Goal: Task Accomplishment & Management: Complete application form

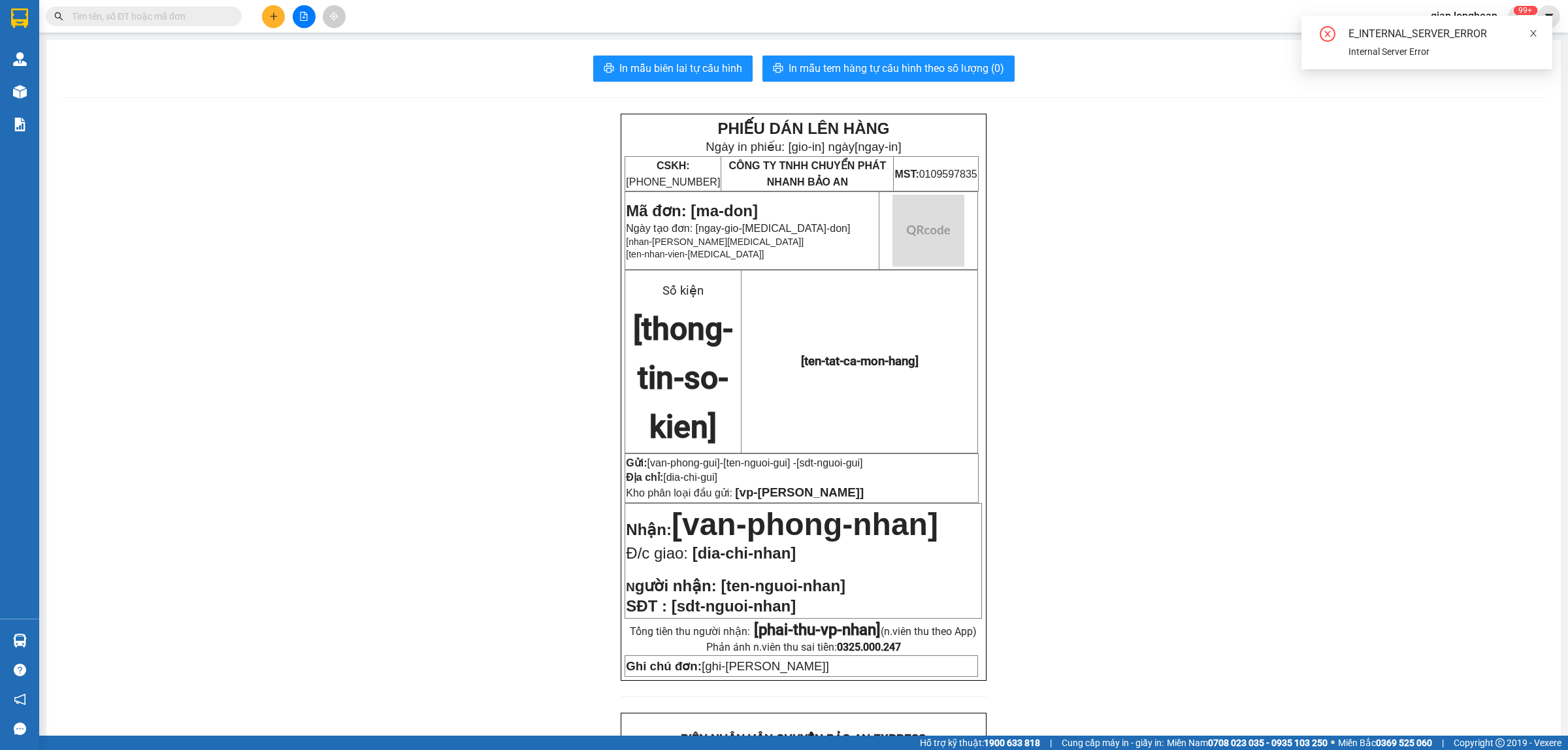
click at [1533, 33] on icon "close" at bounding box center [1533, 33] width 7 height 7
click at [276, 17] on icon "plus" at bounding box center [274, 17] width 9 height 9
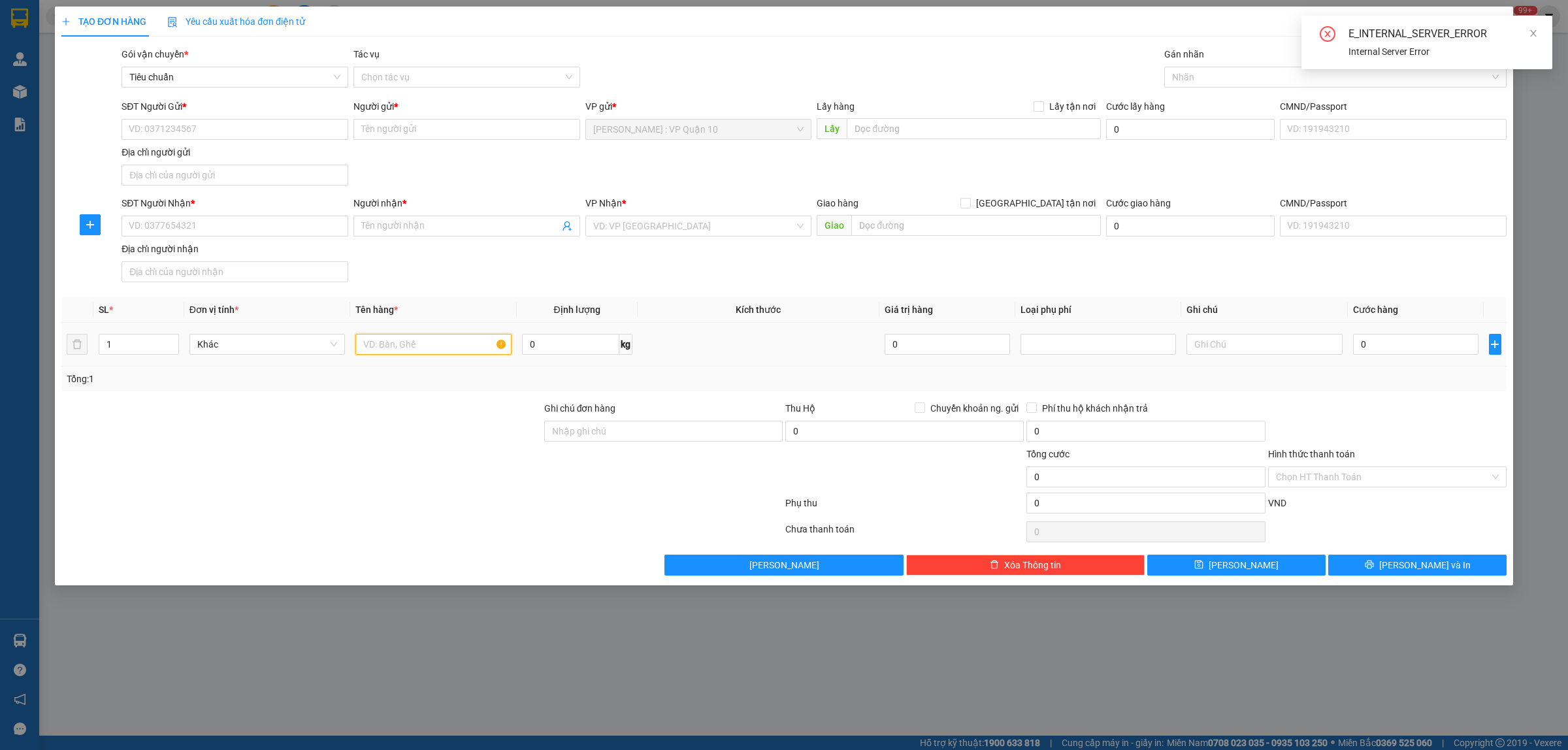
click at [396, 347] on input "text" at bounding box center [433, 344] width 156 height 21
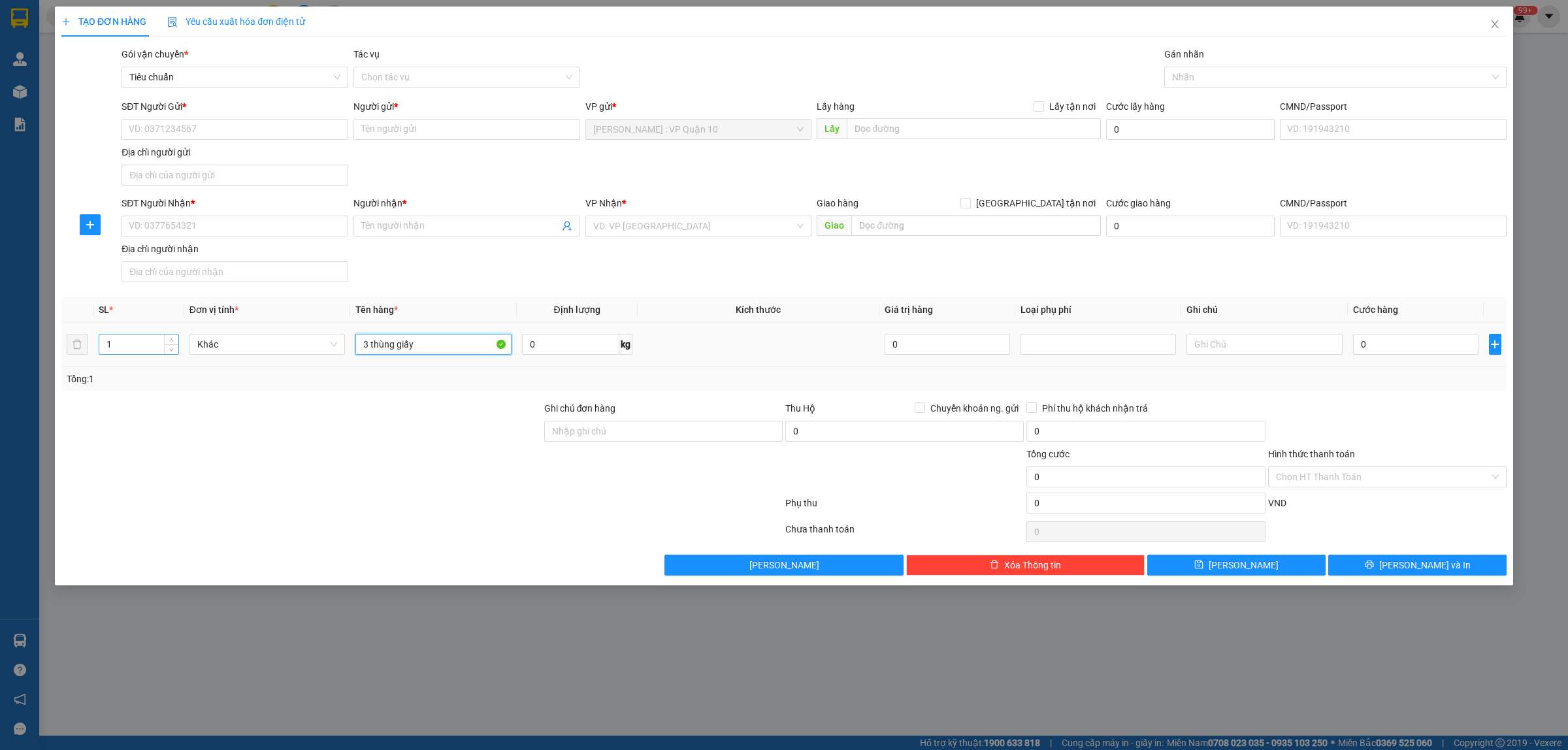
type input "3 thùng giấy"
click at [108, 347] on input "1" at bounding box center [139, 344] width 79 height 20
click at [111, 347] on input "1" at bounding box center [139, 344] width 79 height 20
type input "3"
click at [216, 227] on input "SĐT Người Nhận *" at bounding box center [235, 227] width 226 height 21
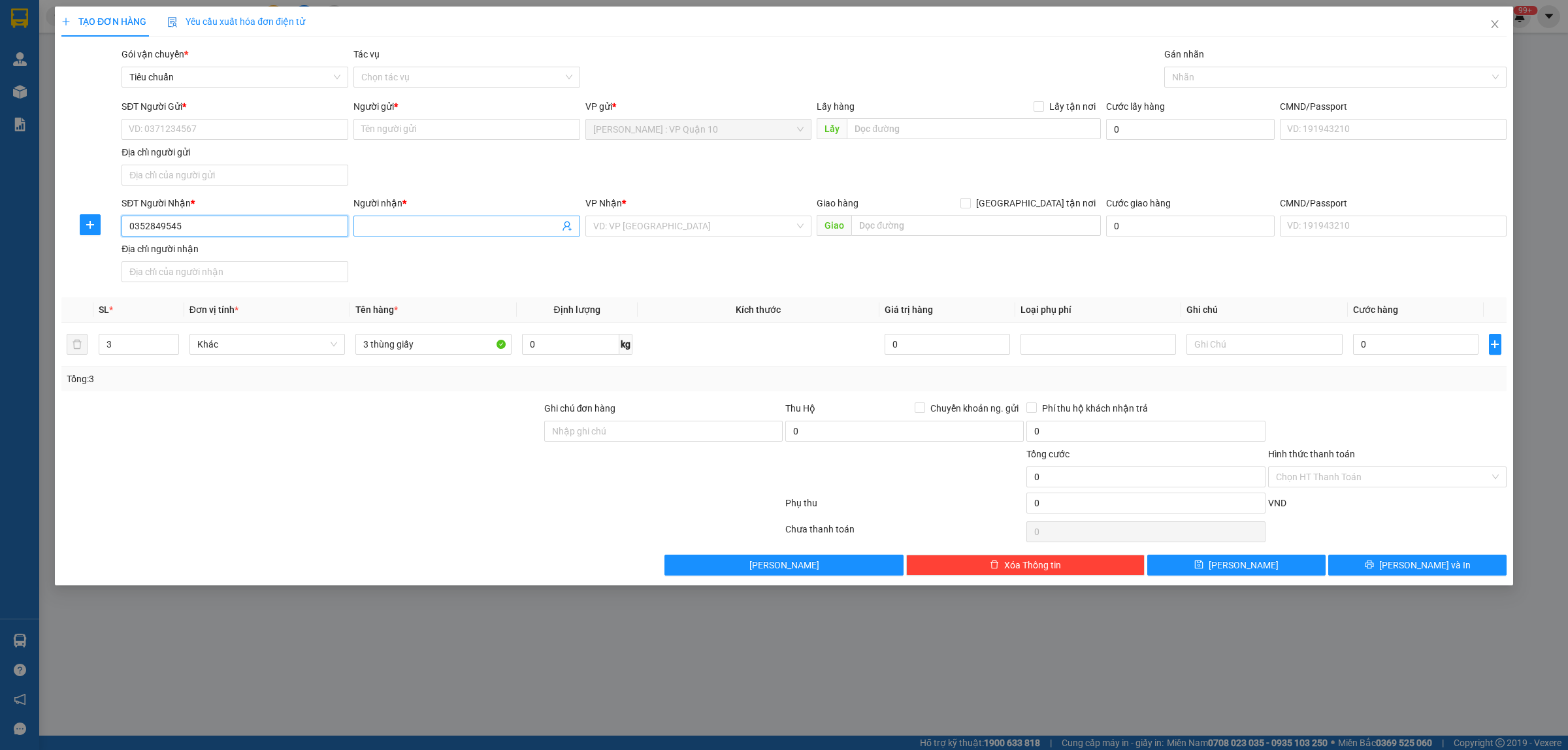
type input "0352849545"
click at [407, 226] on input "Người nhận *" at bounding box center [461, 226] width 198 height 14
type input "phùng hoa"
click at [202, 124] on input "SĐT Người Gửi *" at bounding box center [235, 129] width 226 height 21
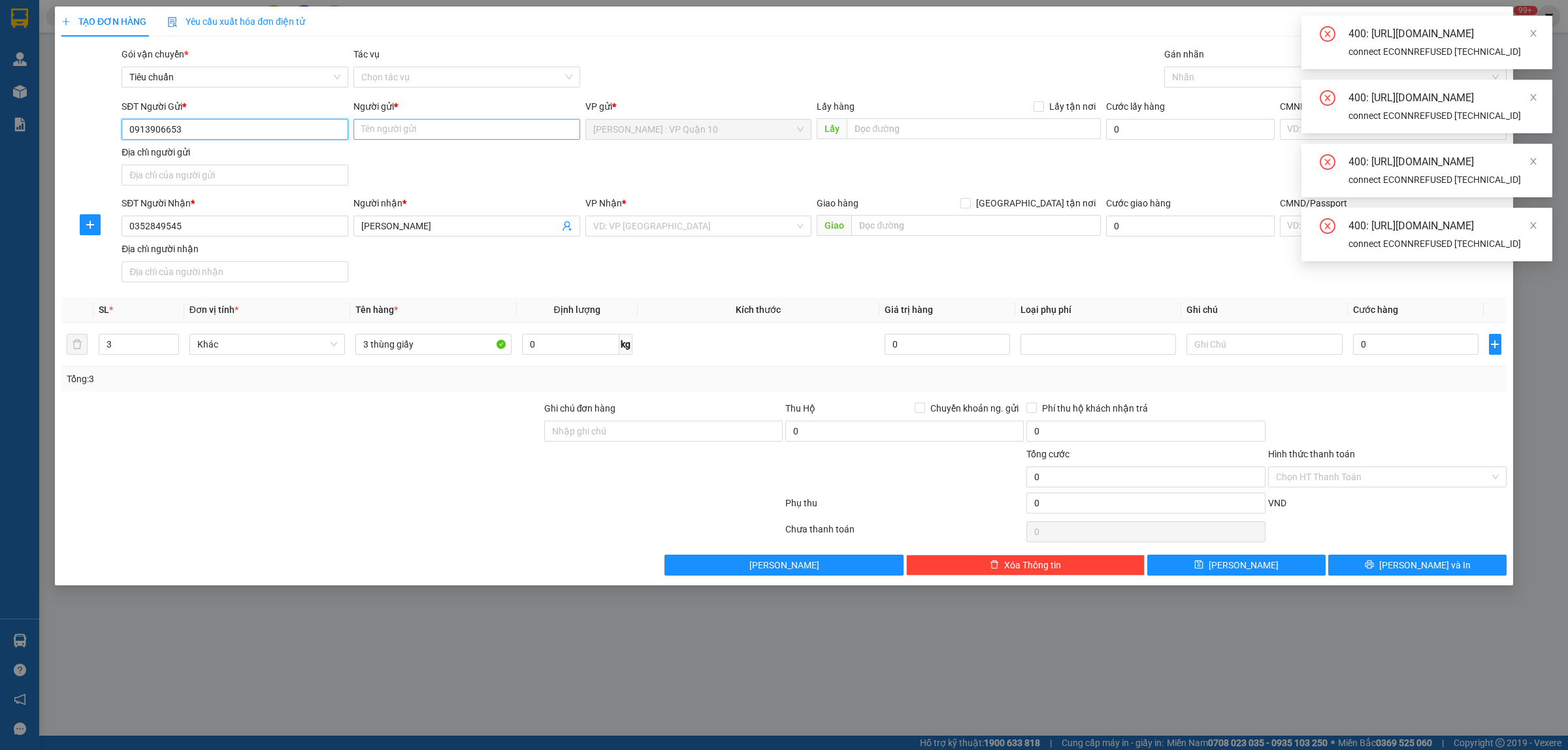
type input "0913906653"
click at [387, 134] on input "Người gửi *" at bounding box center [467, 129] width 226 height 21
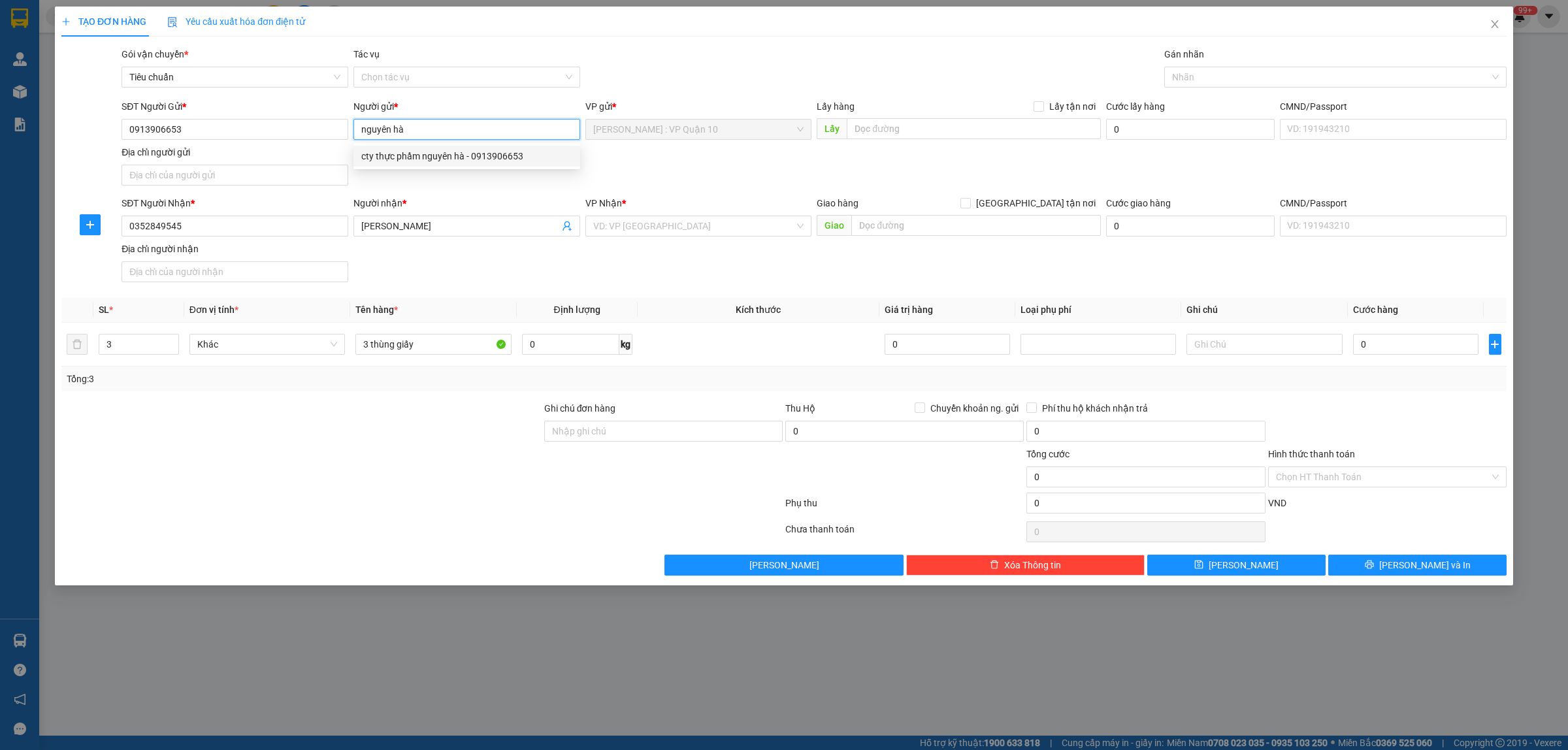
type input "nguyên hà"
click at [655, 242] on div "VP Nhận * VD: VP Sài Gòn" at bounding box center [698, 219] width 226 height 46
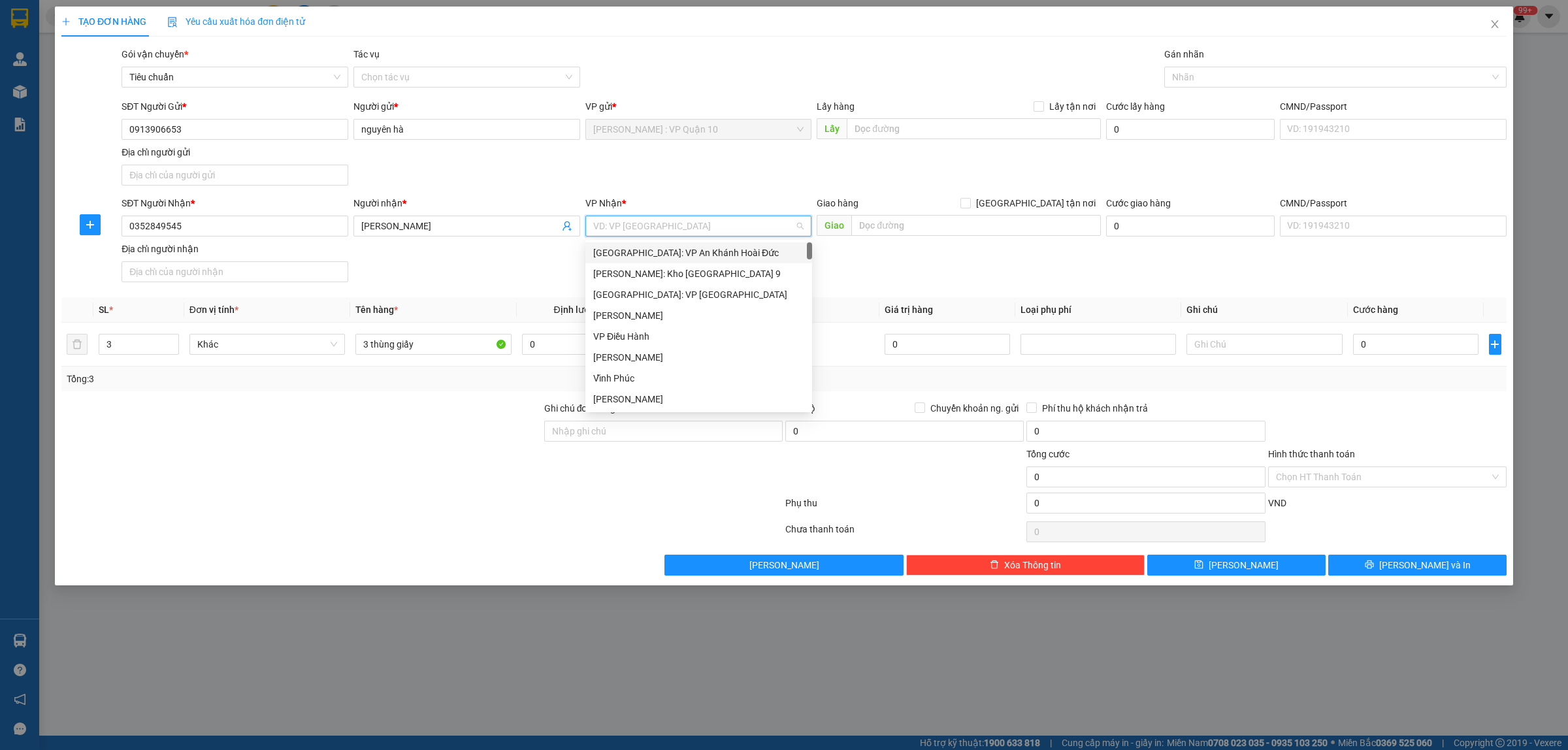
click at [648, 222] on input "search" at bounding box center [694, 226] width 202 height 20
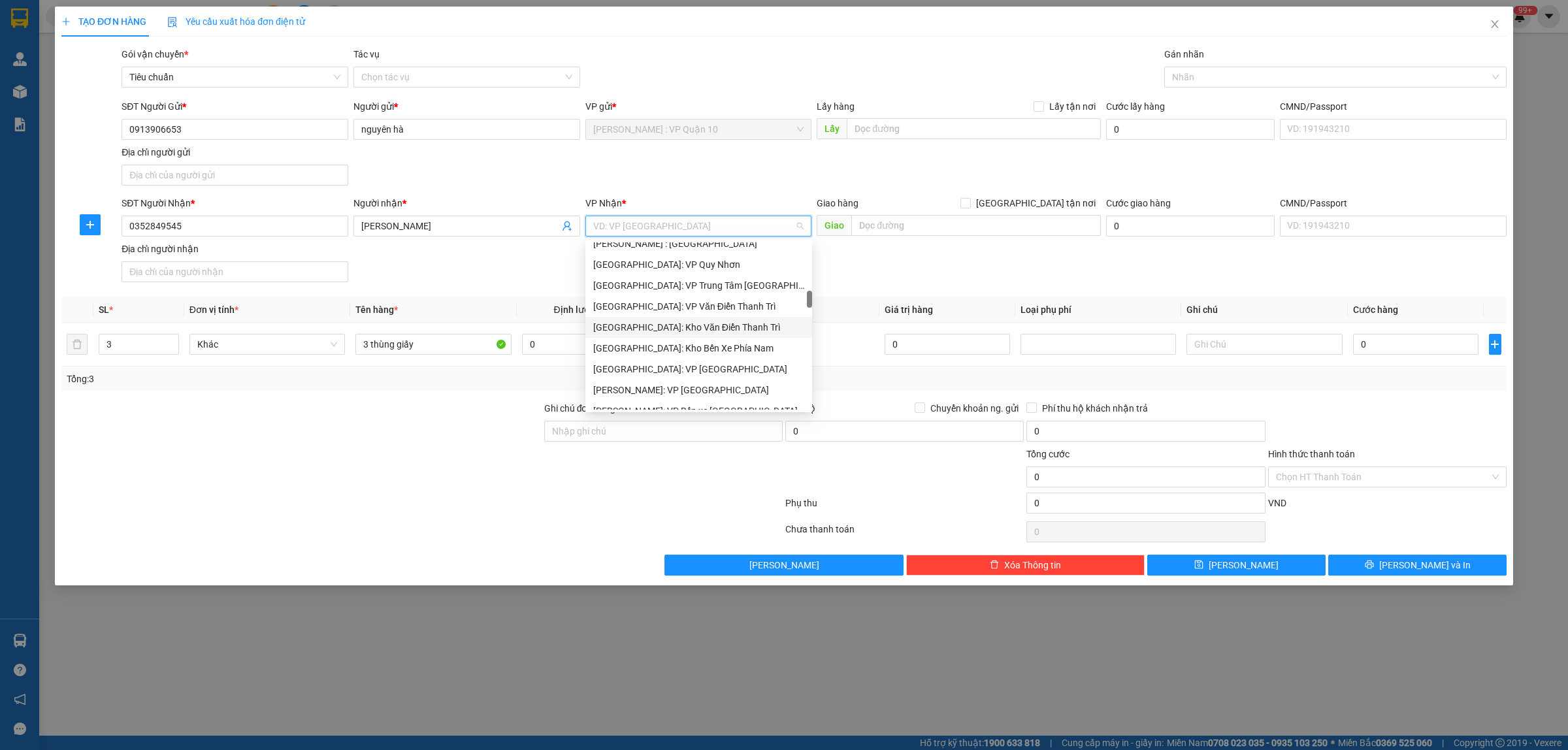
click at [681, 323] on div "[GEOGRAPHIC_DATA]: Kho Văn Điển Thanh Trì" at bounding box center [698, 327] width 211 height 14
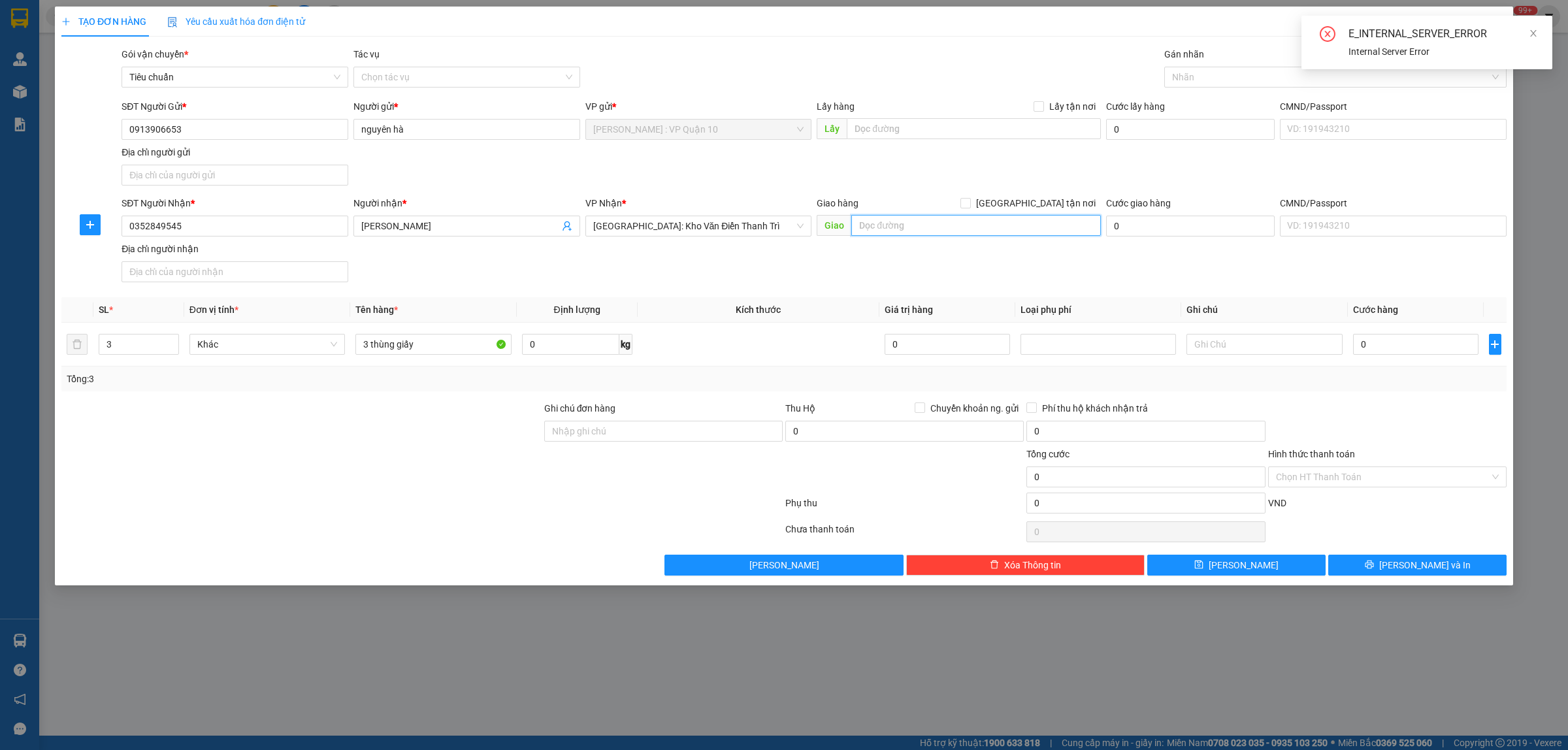
click at [913, 232] on input "text" at bounding box center [975, 226] width 250 height 21
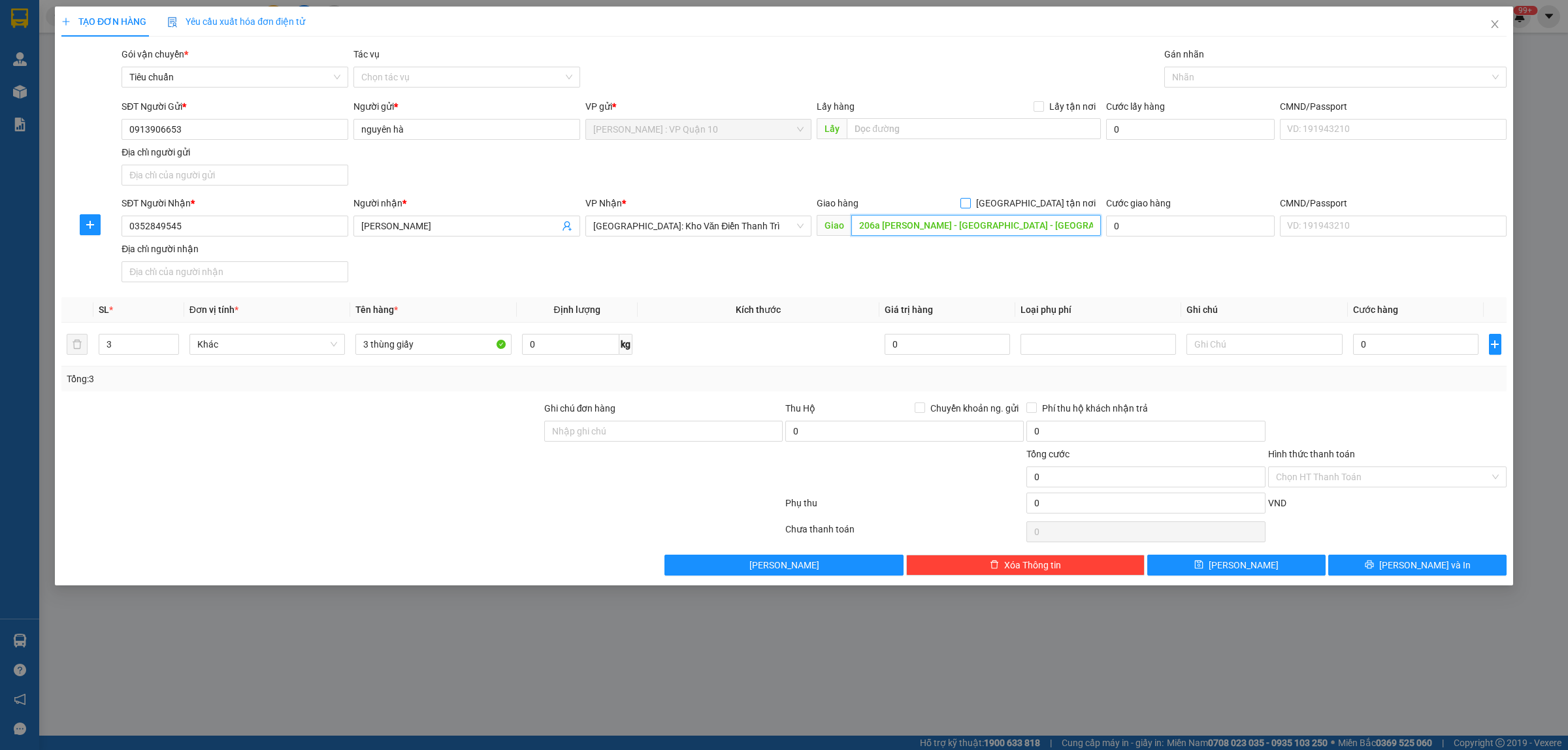
type input "206a trần duy hưng - cầu giấy - hà nội"
click at [969, 199] on input "Giao tận nơi" at bounding box center [965, 202] width 9 height 9
checkbox input "true"
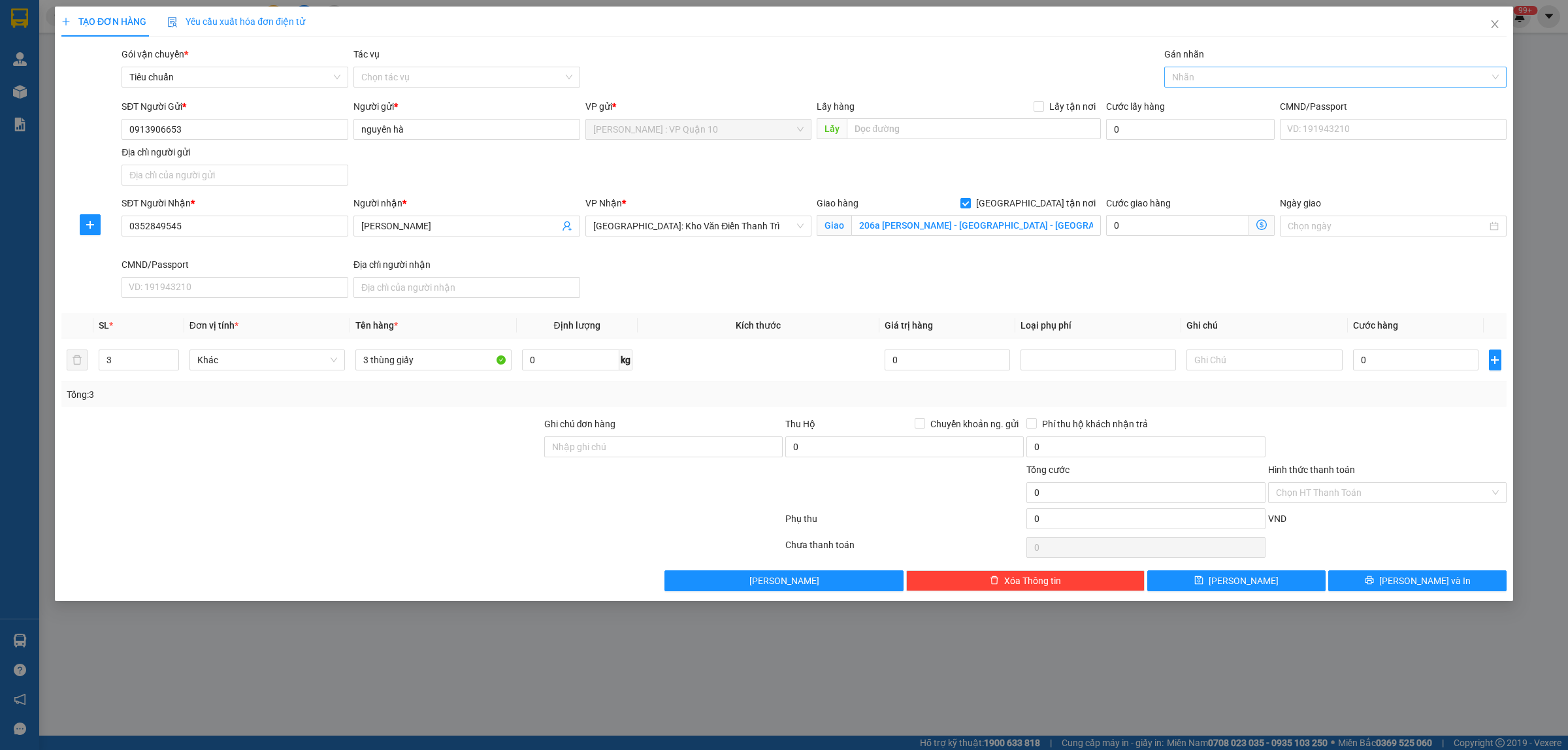
click at [1196, 86] on div "Nhãn" at bounding box center [1335, 77] width 342 height 21
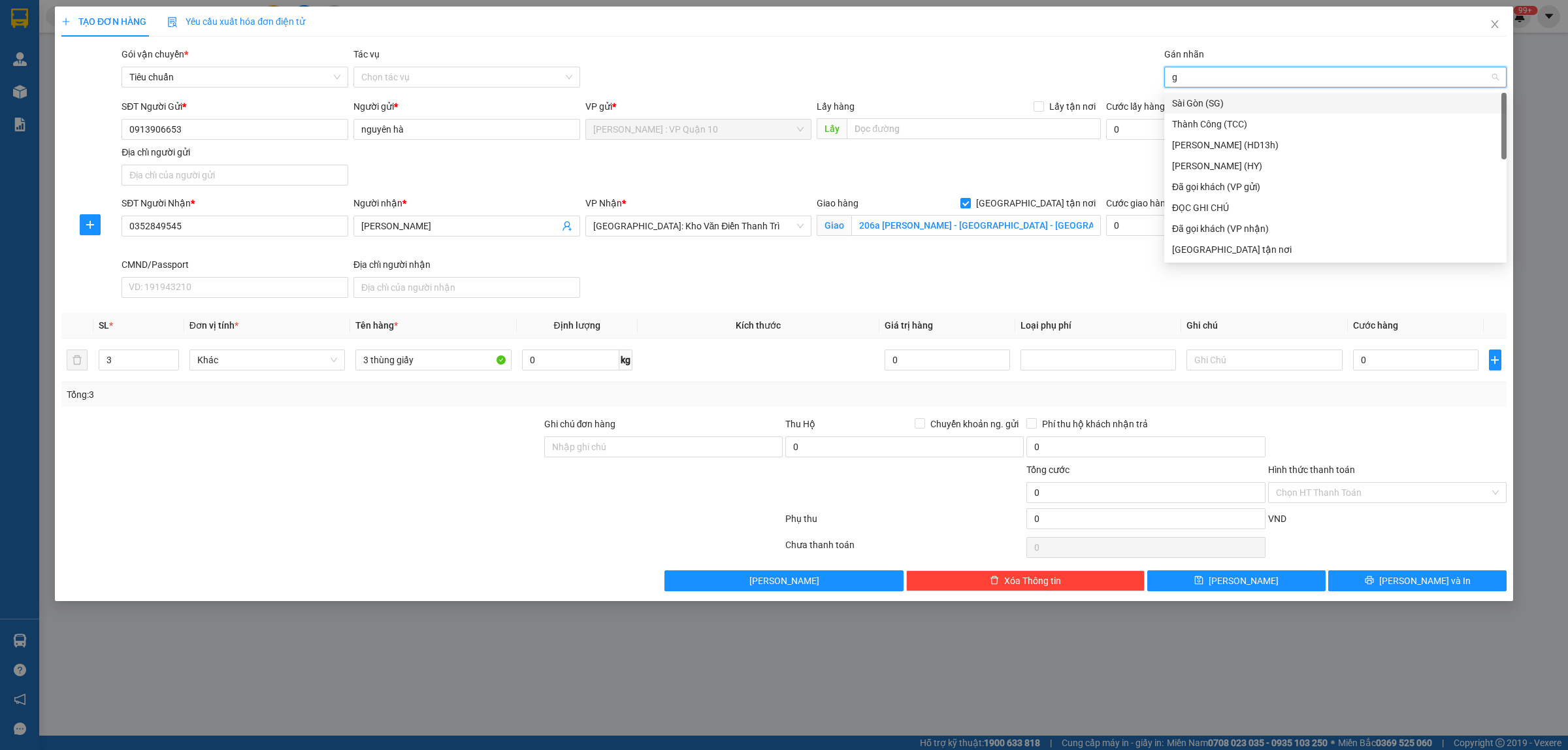
type input "gi"
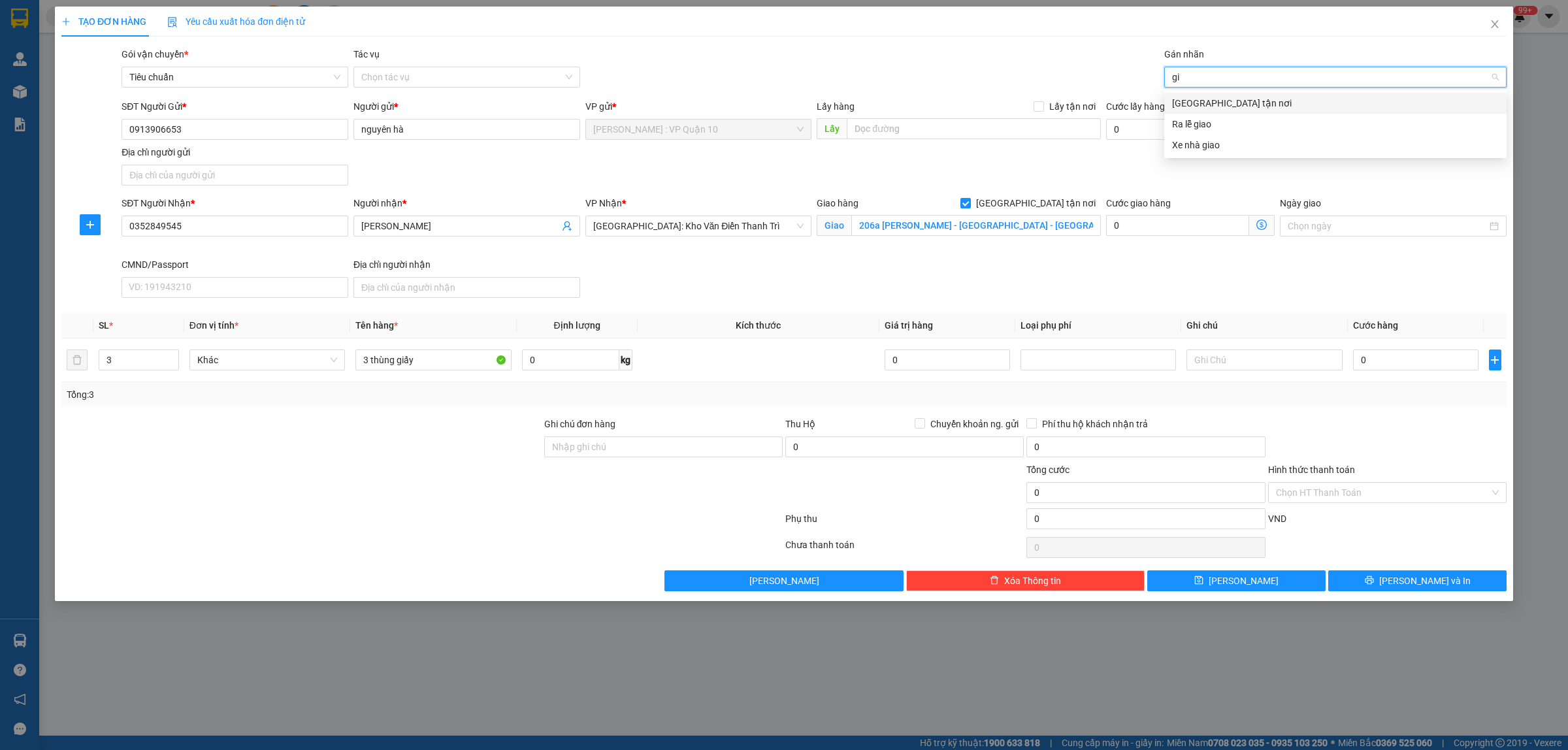
click at [1197, 93] on div "Giao tận nơi" at bounding box center [1335, 103] width 342 height 21
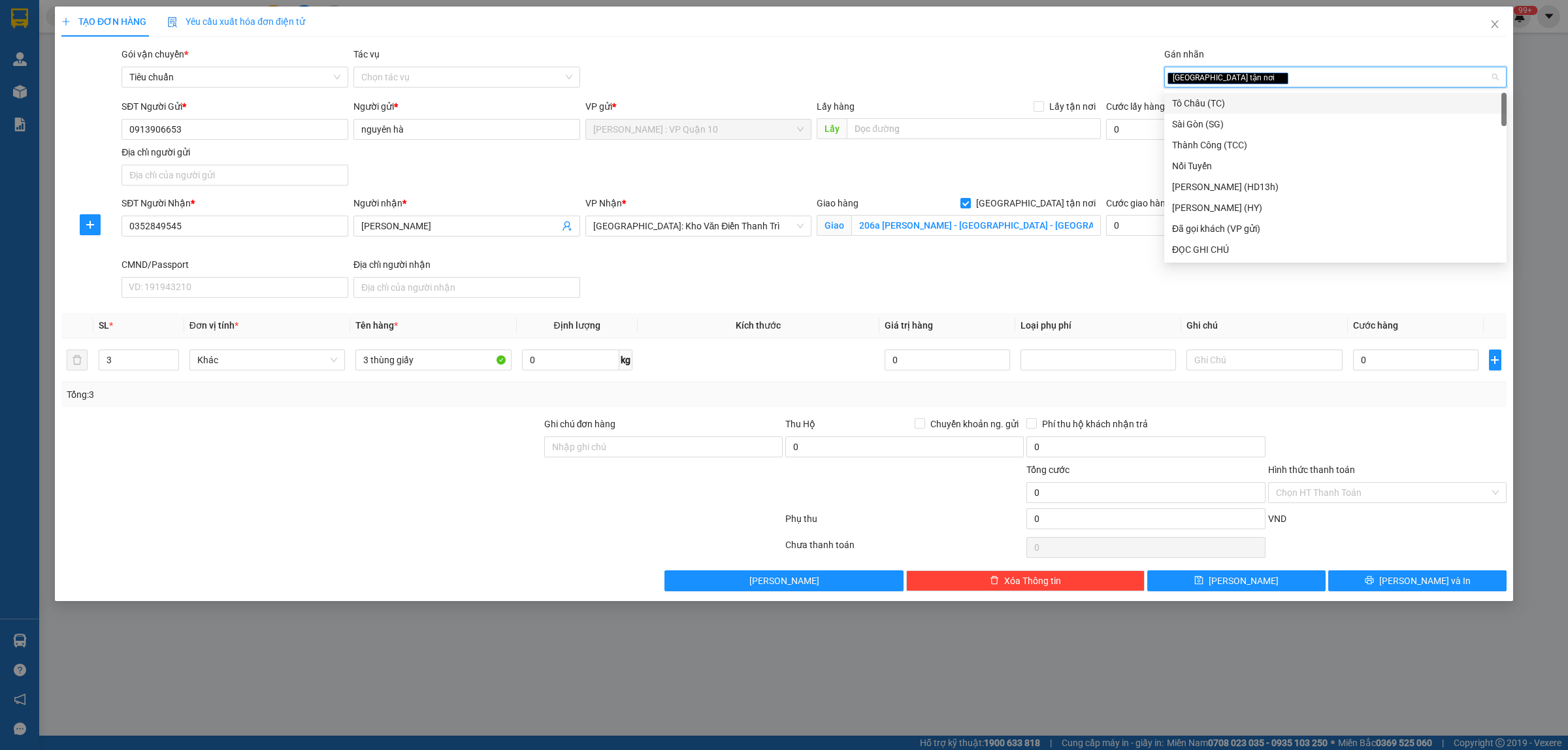
click at [468, 504] on div at bounding box center [301, 486] width 482 height 46
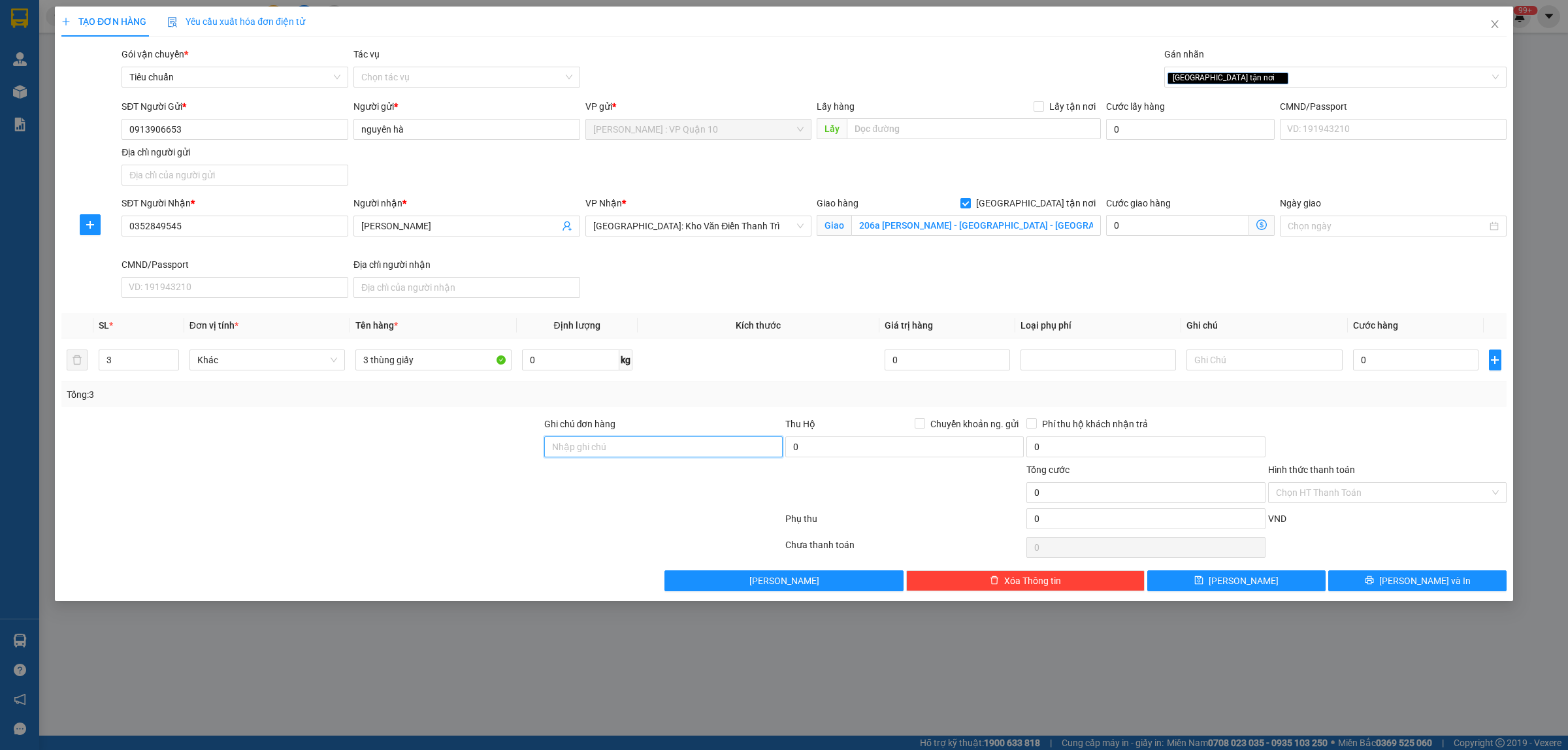
click at [605, 446] on input "Ghi chú đơn hàng" at bounding box center [664, 447] width 239 height 21
type input "hàng k bao bể vỡ hư hỏng"
click at [501, 526] on div at bounding box center [422, 521] width 724 height 26
click at [1390, 350] on input "0" at bounding box center [1416, 360] width 125 height 21
type input "30"
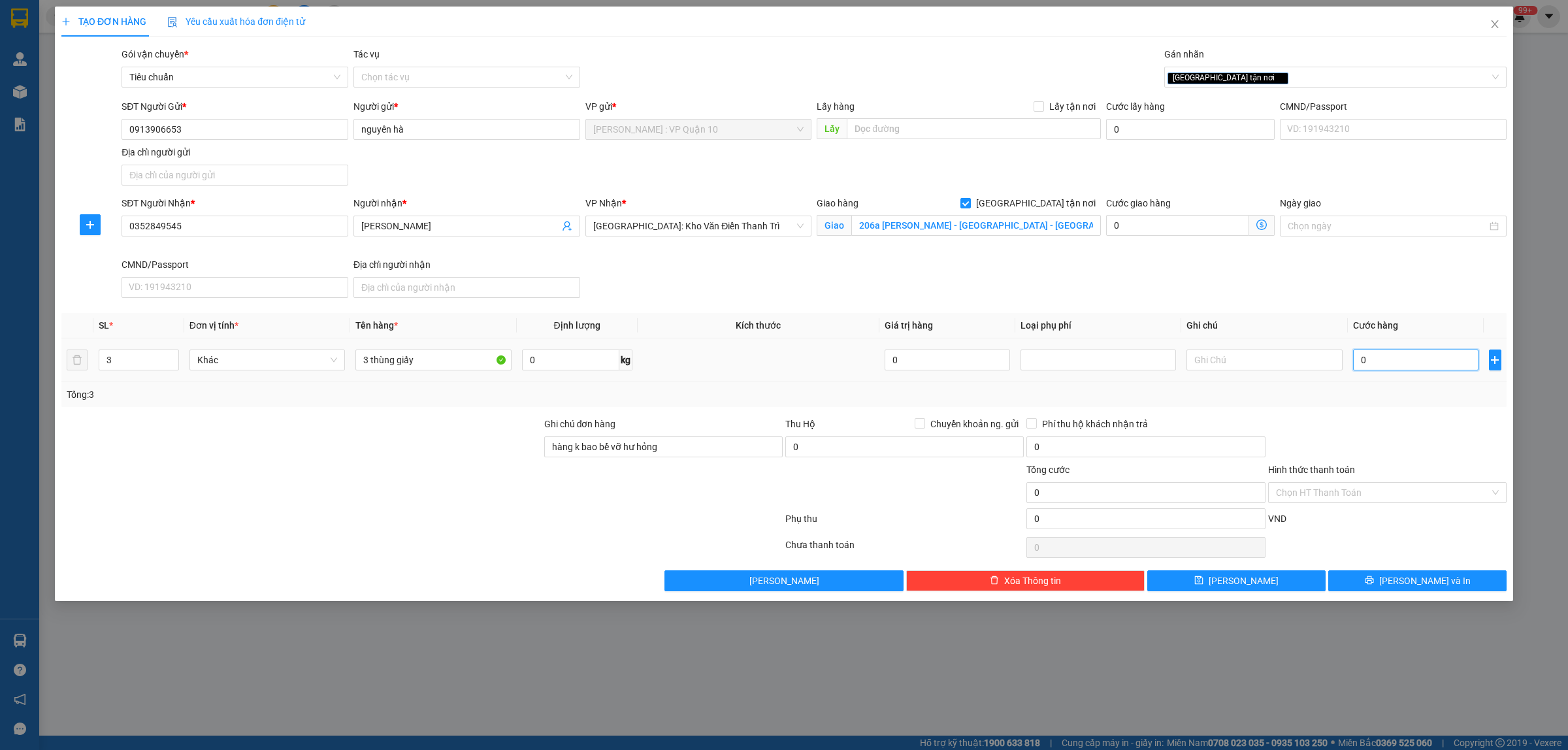
type input "30"
type input "350"
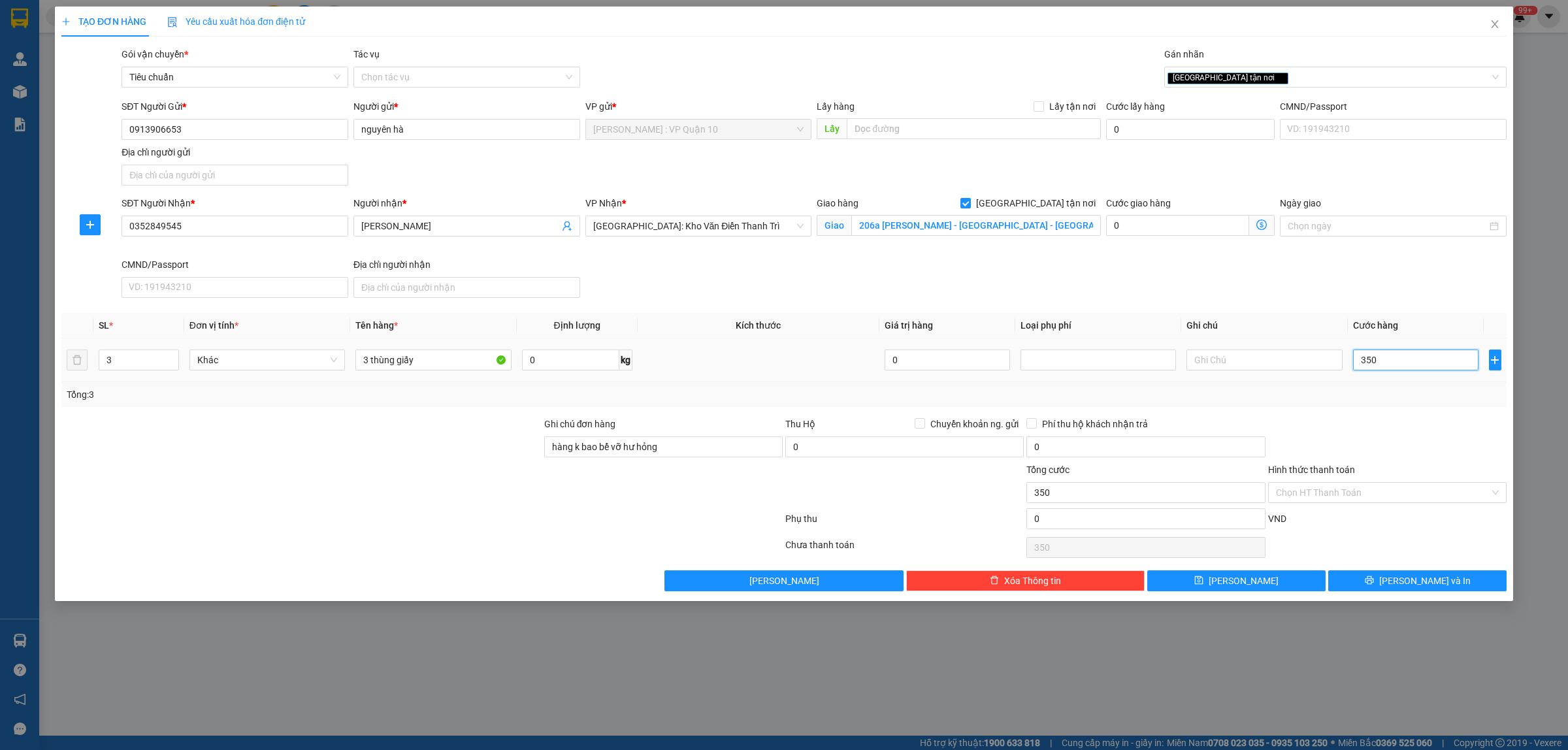
type input "3.500"
type input "35.000"
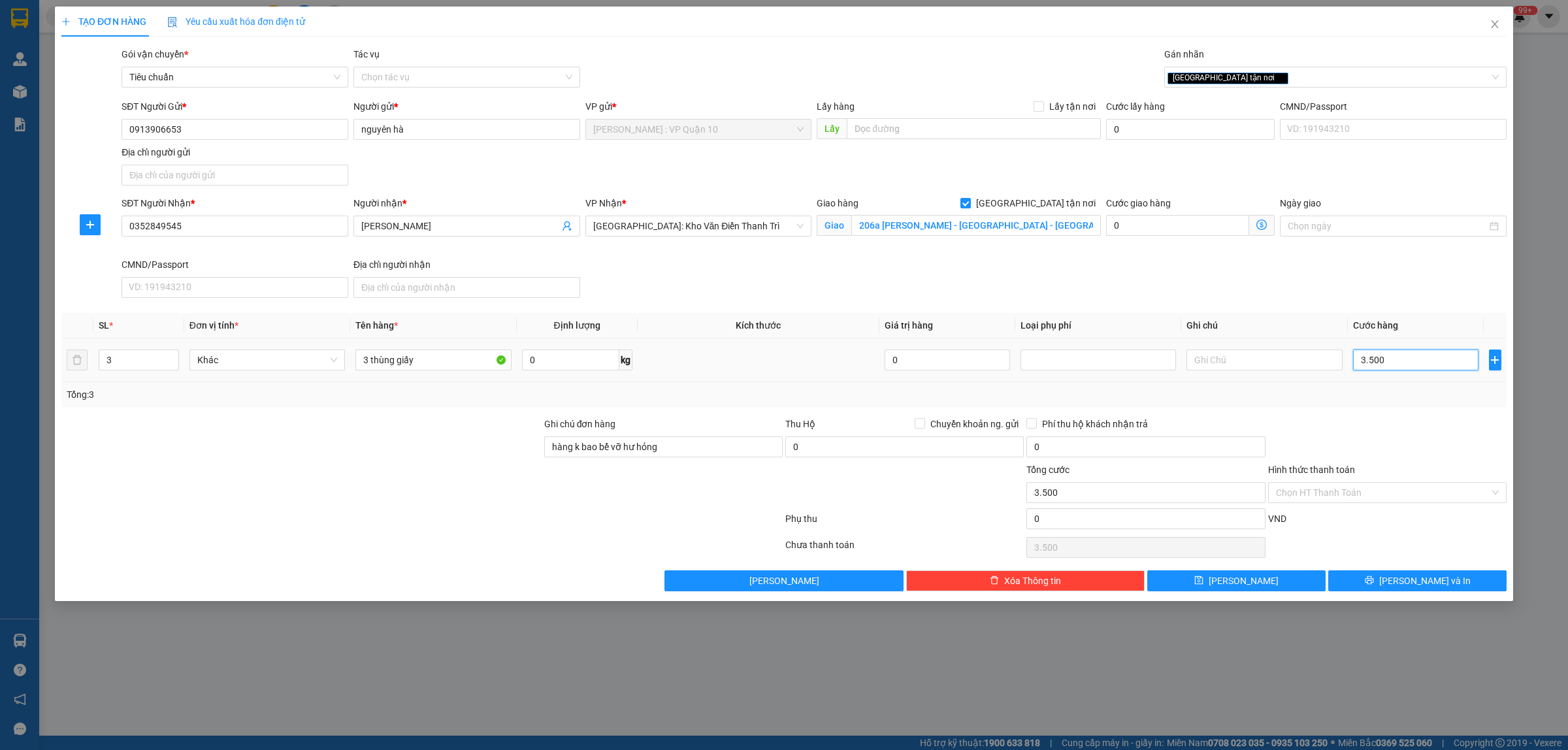
type input "35.000"
type input "350.000"
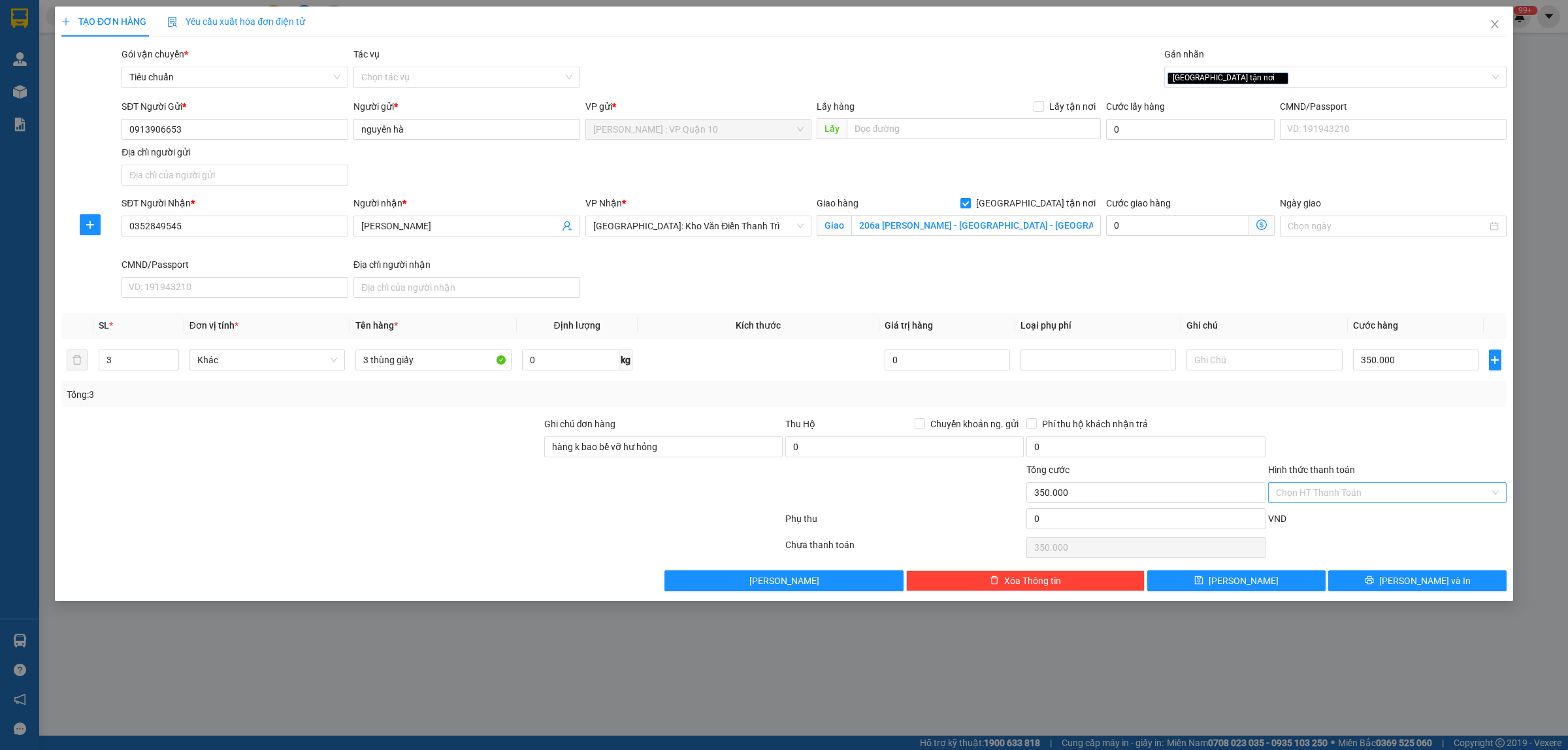
click at [1336, 488] on input "Hình thức thanh toán" at bounding box center [1382, 492] width 214 height 20
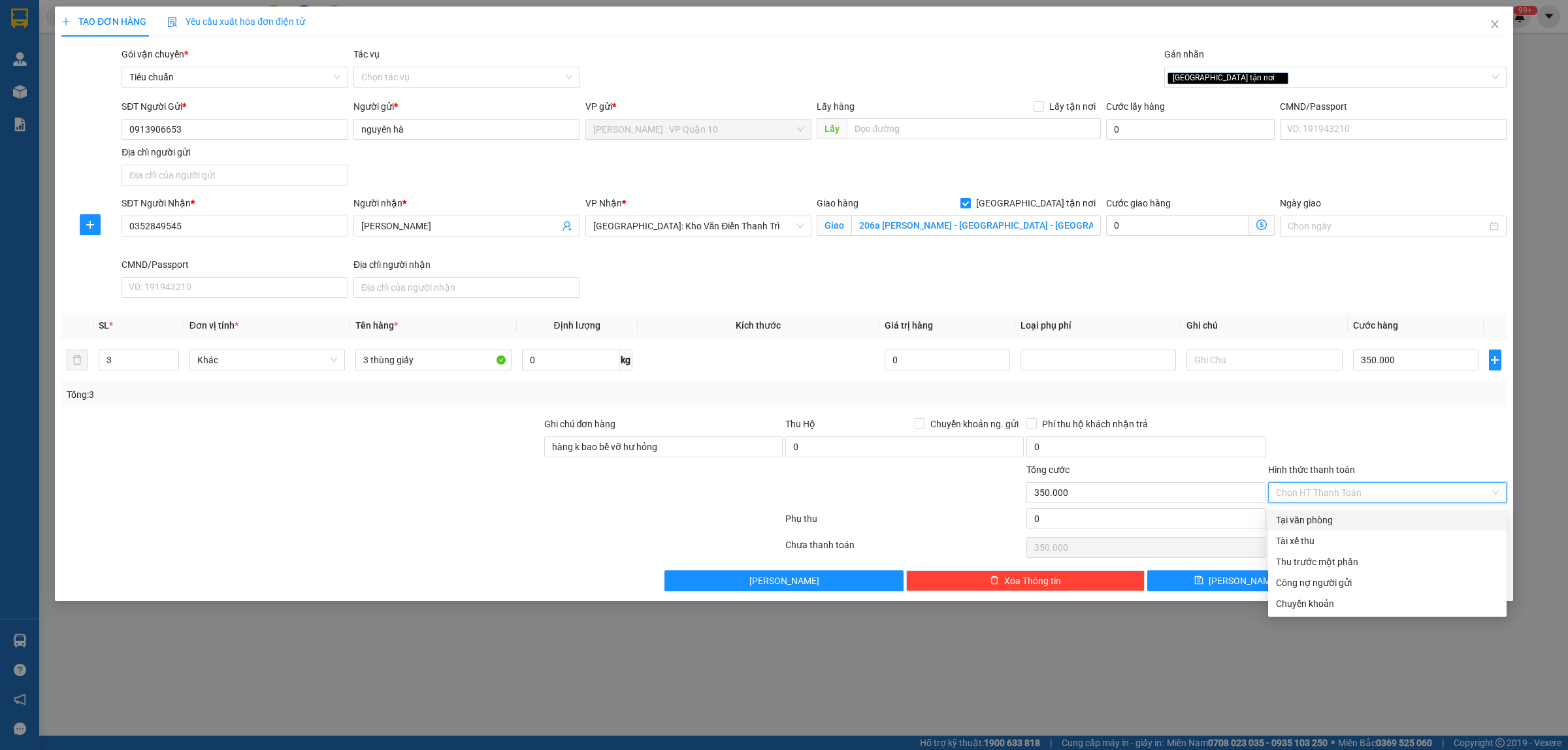
click at [1312, 523] on div "Tại văn phòng" at bounding box center [1387, 520] width 223 height 14
type input "0"
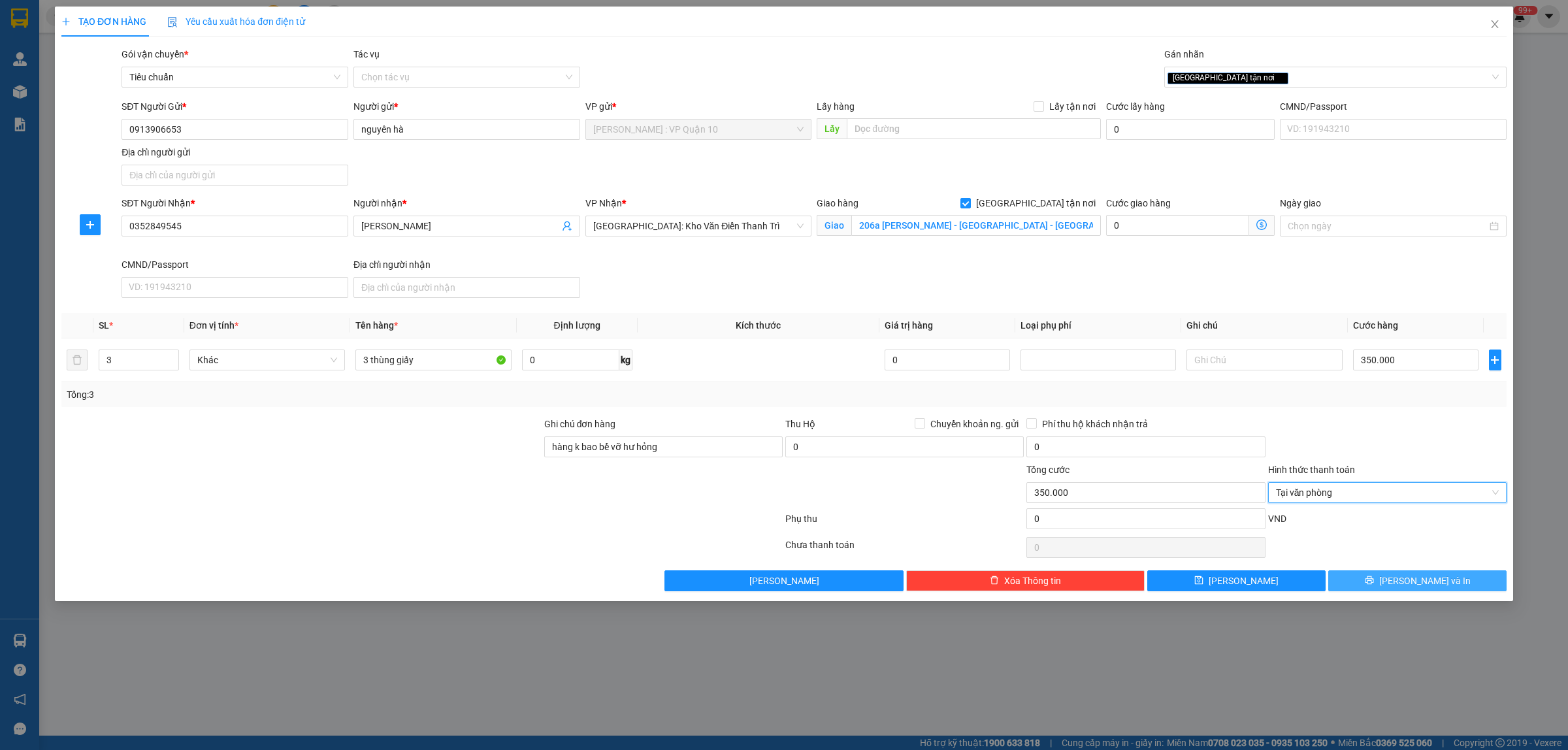
click at [1374, 580] on icon "printer" at bounding box center [1369, 580] width 9 height 9
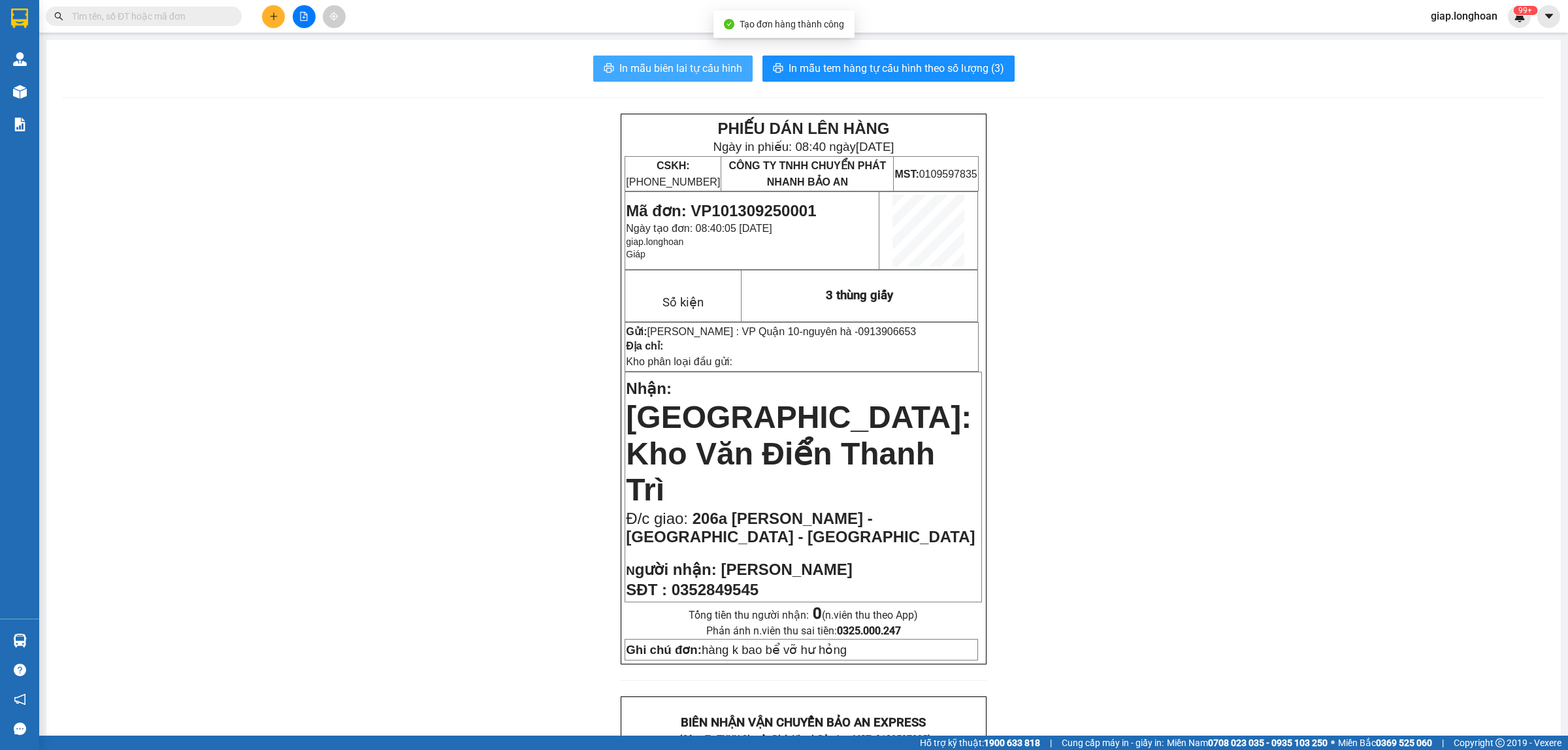
click at [667, 66] on span "In mẫu biên lai tự cấu hình" at bounding box center [680, 69] width 123 height 17
click at [866, 66] on span "In mẫu tem hàng tự cấu hình theo số lượng (3)" at bounding box center [896, 69] width 216 height 17
click at [264, 21] on button at bounding box center [273, 17] width 23 height 23
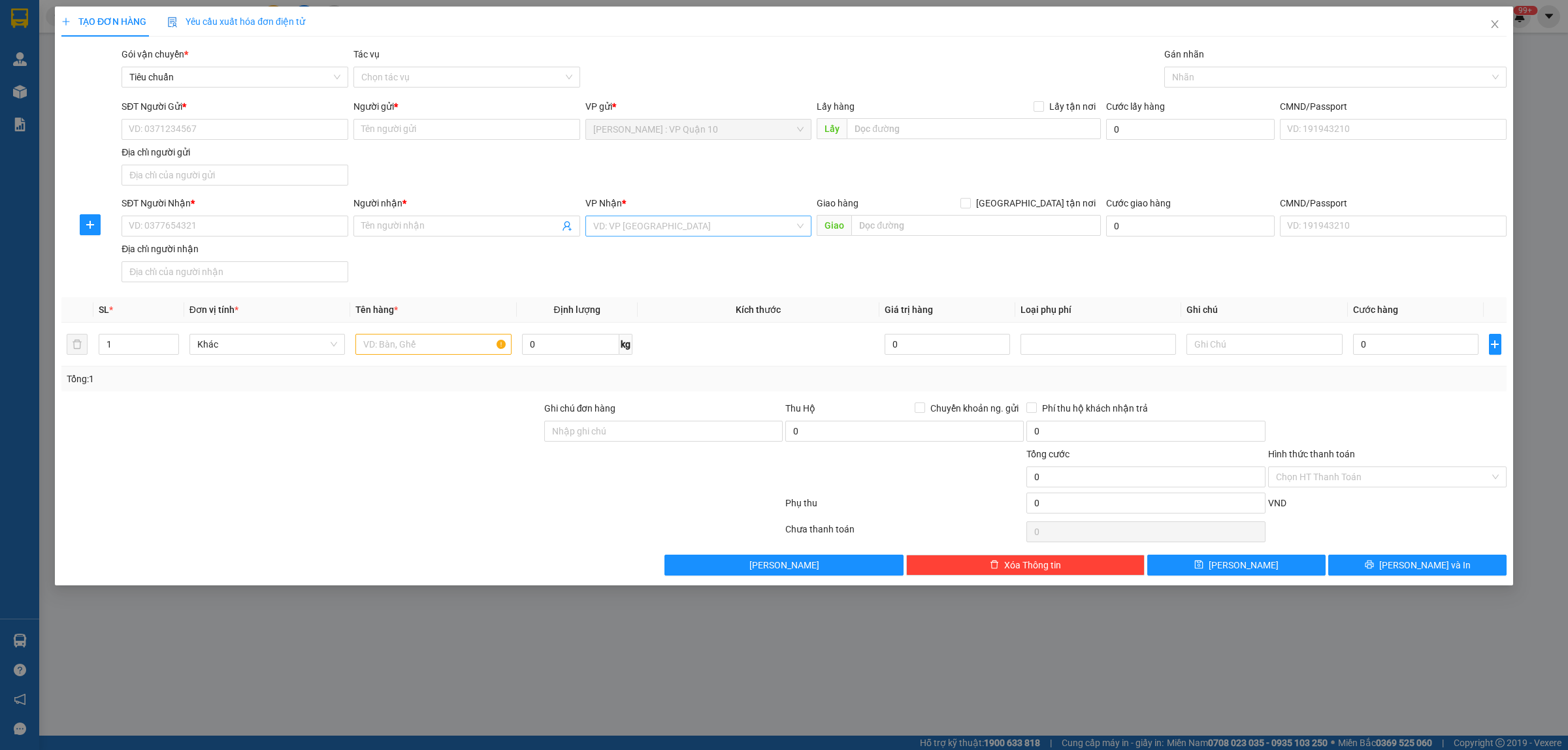
click at [641, 226] on input "search" at bounding box center [694, 226] width 202 height 20
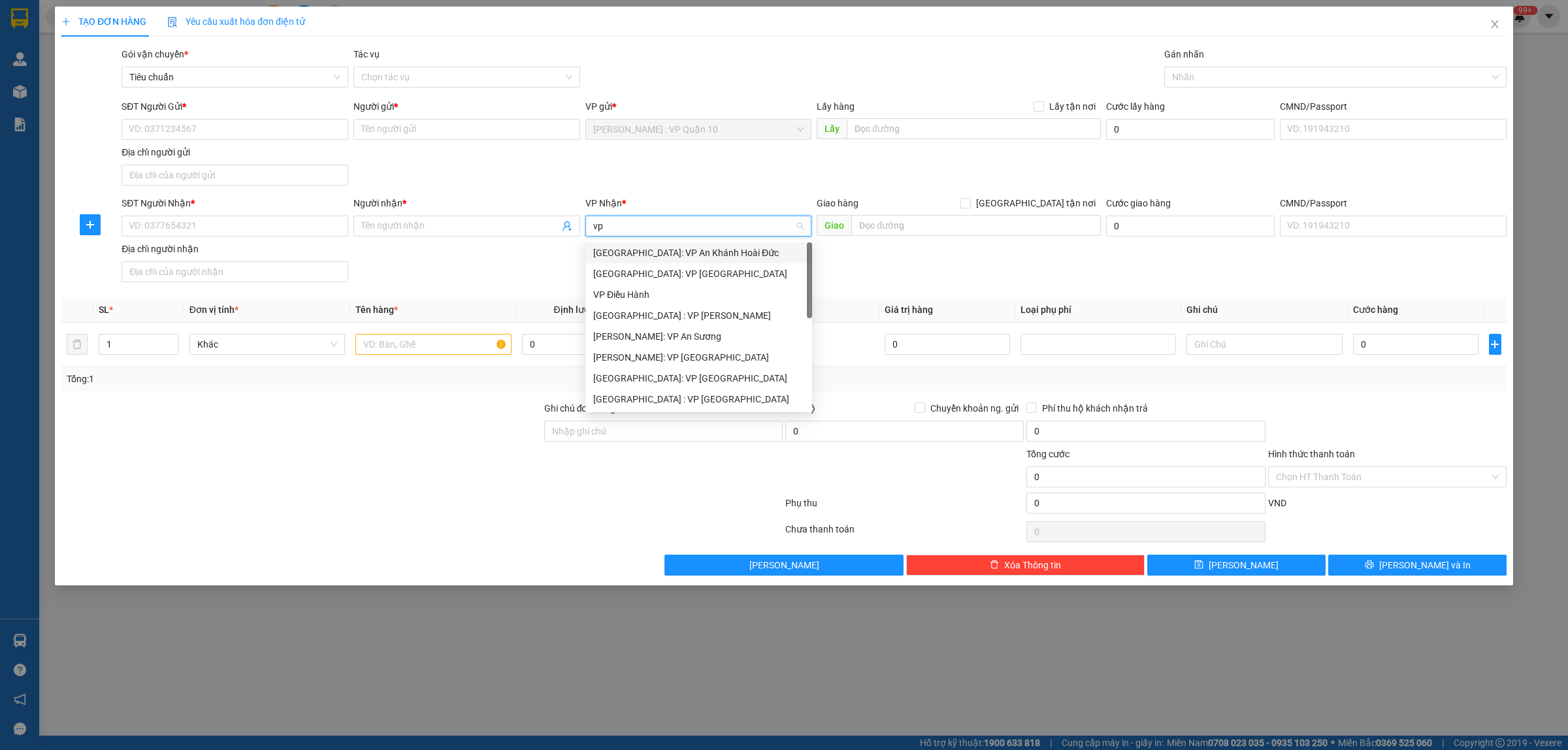
type input "vp h"
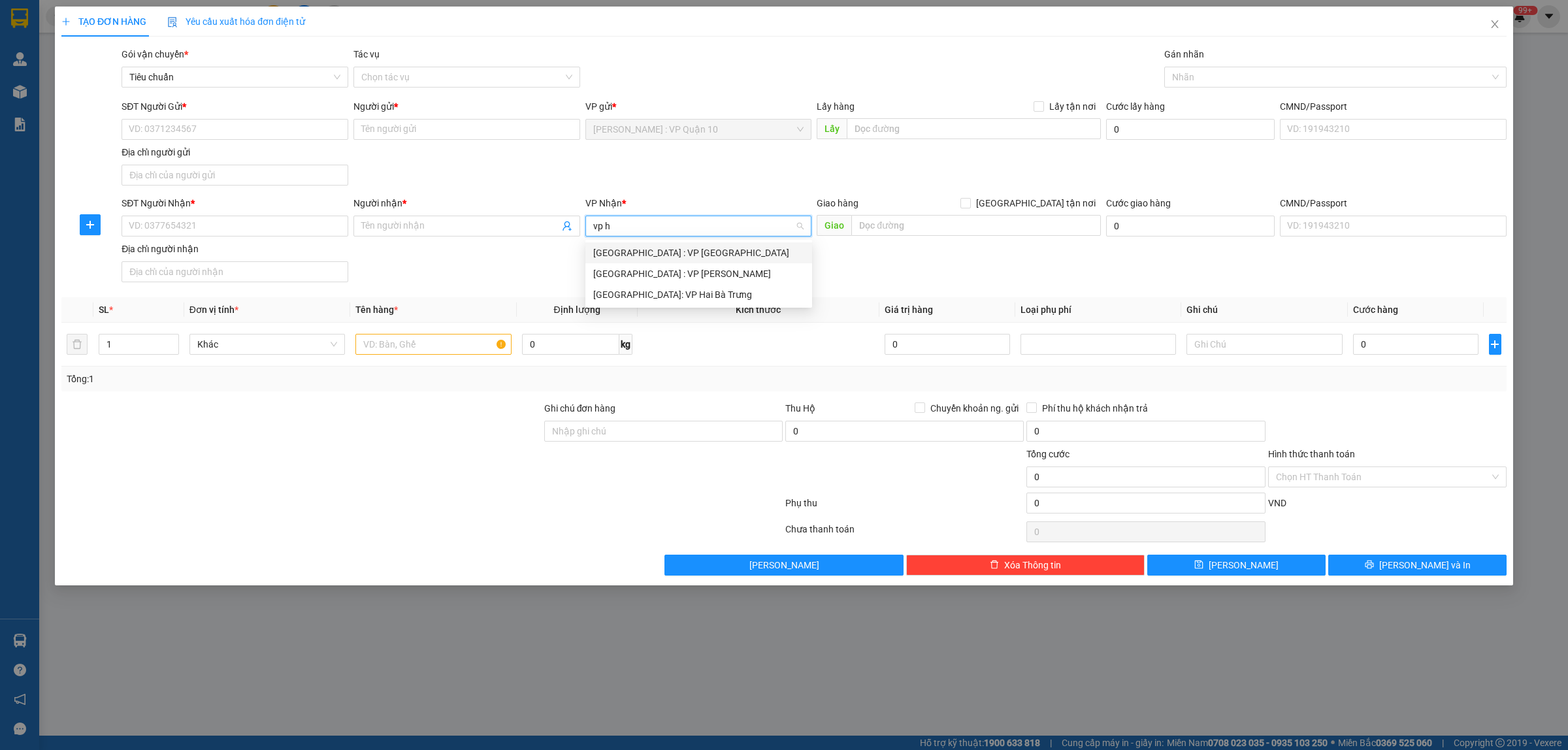
click at [642, 248] on div "Hà Nội : VP Hà Đông" at bounding box center [698, 252] width 211 height 14
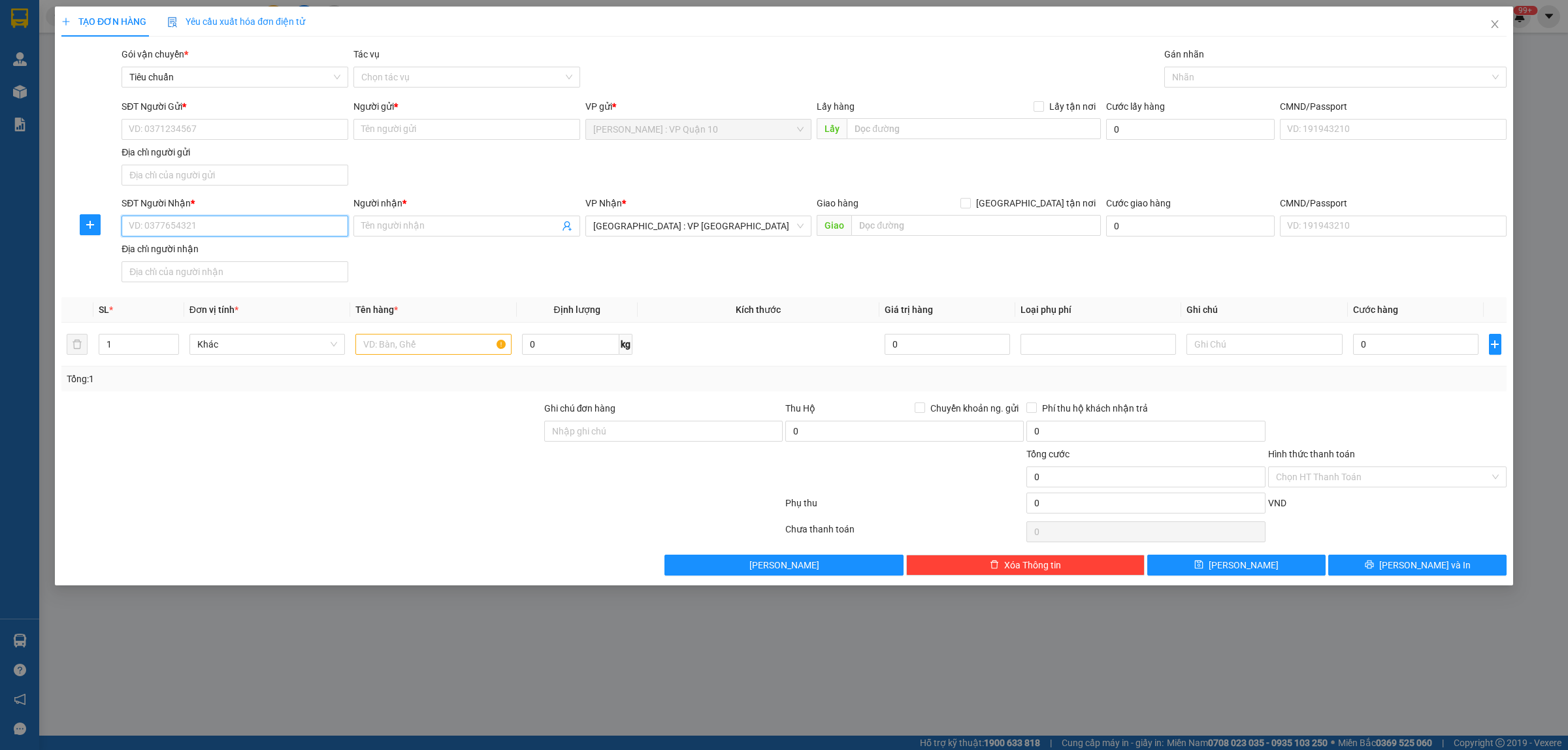
click at [156, 226] on input "SĐT Người Nhận *" at bounding box center [235, 227] width 226 height 21
click at [202, 250] on div "0986729767 - công vụ" at bounding box center [234, 253] width 211 height 14
type input "0986729767"
type input "công vụ"
type input "0986729767"
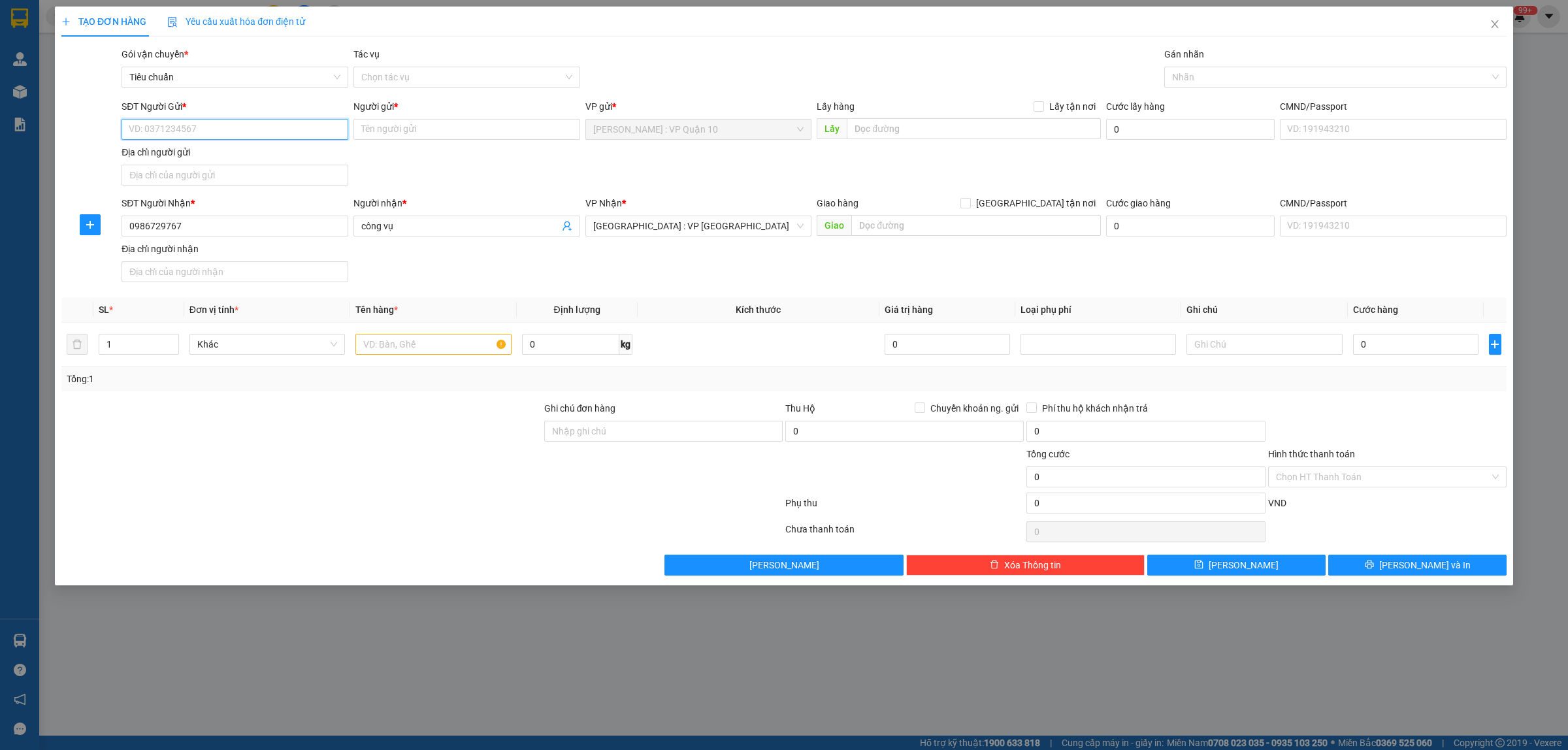
click at [186, 131] on input "SĐT Người Gửi *" at bounding box center [235, 129] width 226 height 21
click at [177, 162] on div "0908530373 - mỹ phụng" at bounding box center [234, 156] width 211 height 14
type input "0908530373"
type input "mỹ phụng"
click at [1218, 73] on div at bounding box center [1328, 77] width 322 height 16
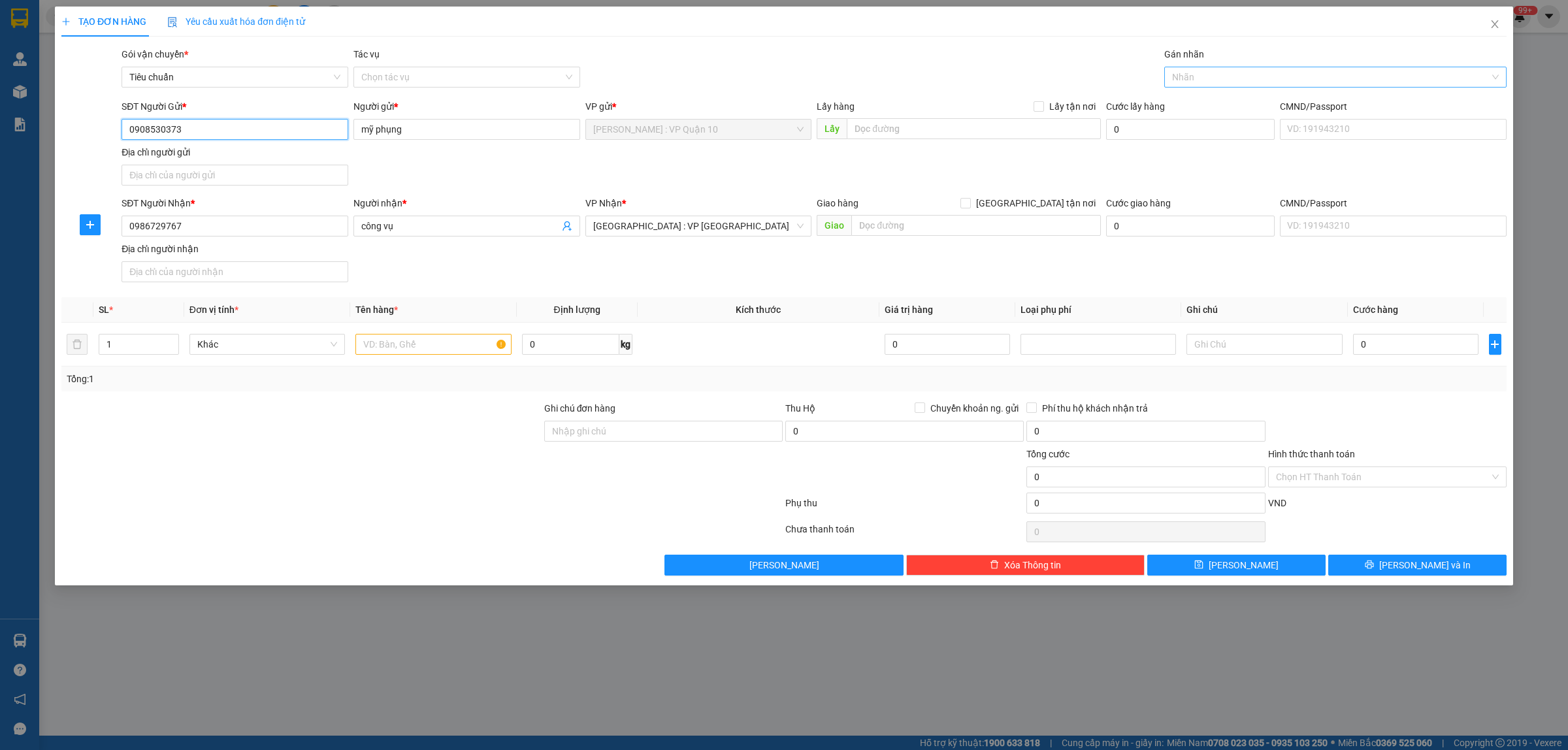
type input "0908530373"
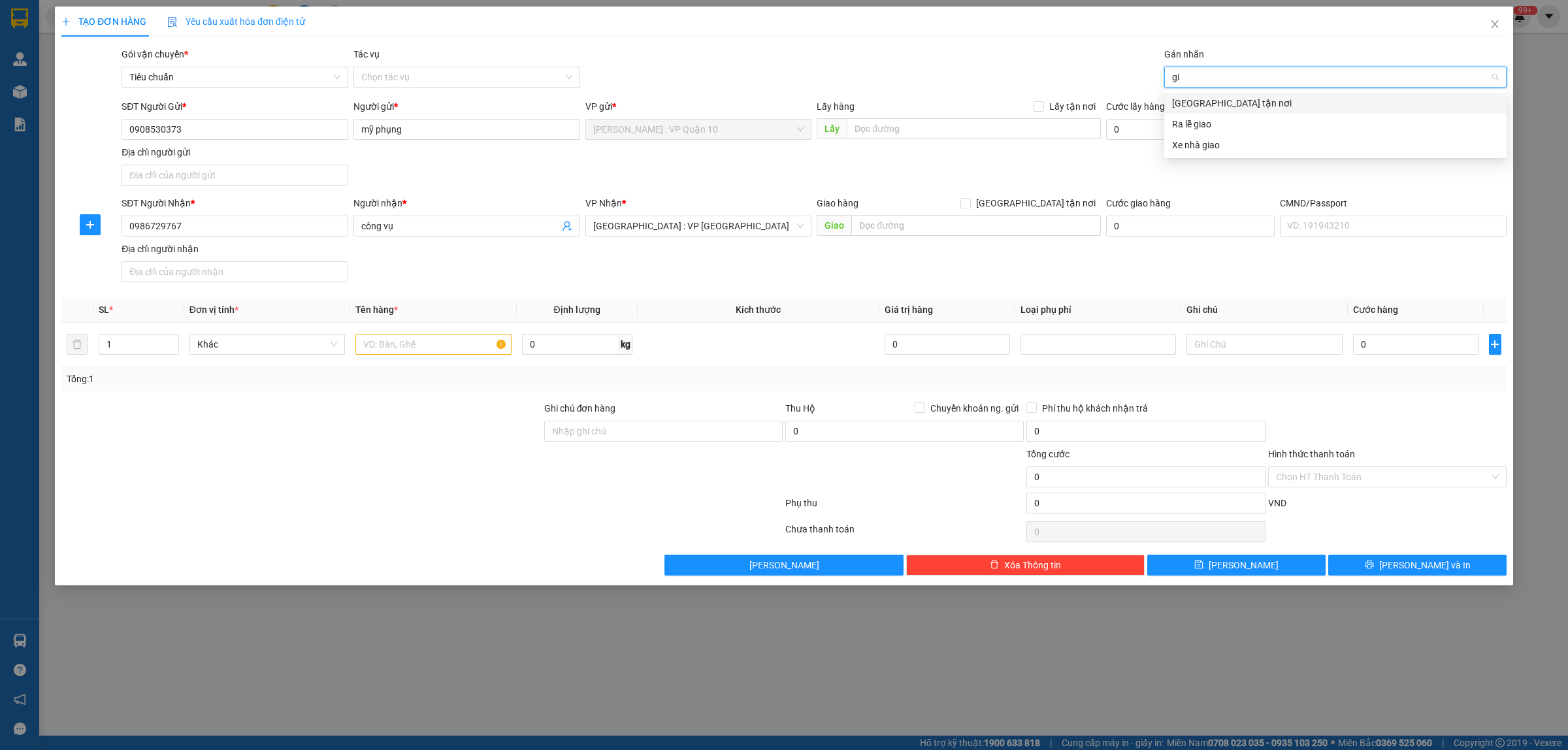
type input "g"
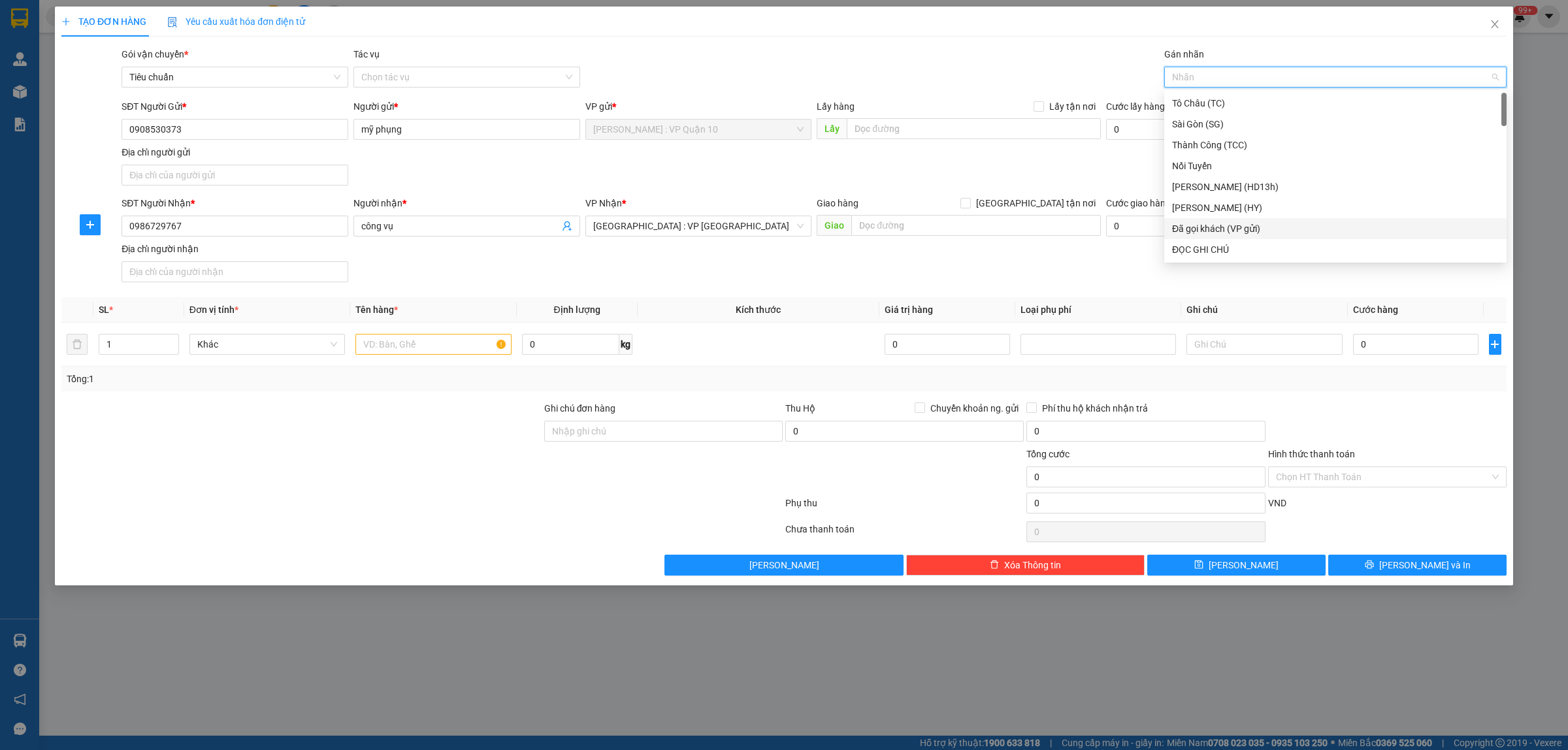
drag, startPoint x: 1269, startPoint y: 233, endPoint x: 1190, endPoint y: 245, distance: 79.9
click at [1268, 233] on div "Đã gọi khách (VP gửi)" at bounding box center [1335, 228] width 327 height 14
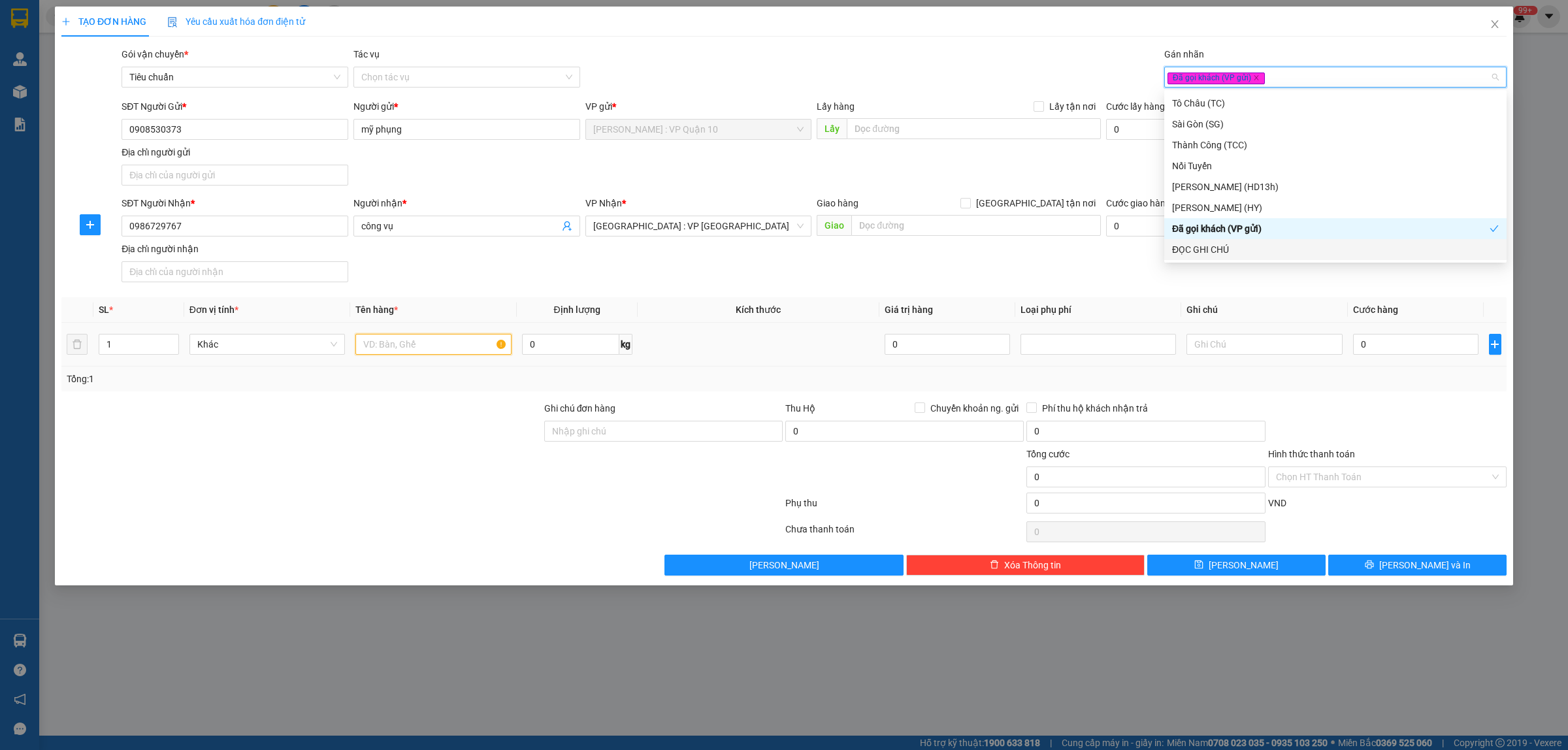
click at [384, 352] on input "text" at bounding box center [433, 344] width 156 height 21
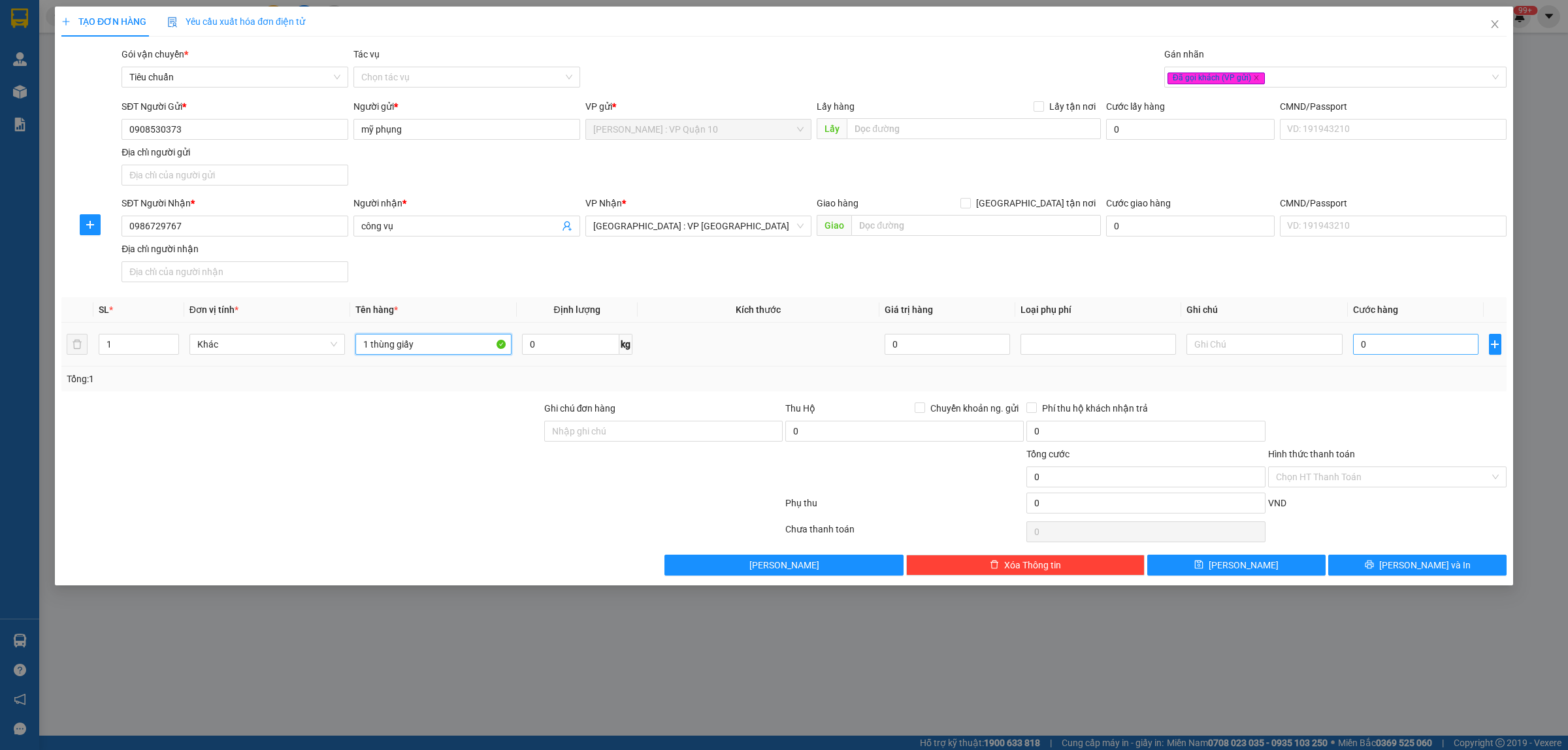
type input "1 thùng giấy"
click at [1391, 344] on input "0" at bounding box center [1416, 344] width 125 height 21
type input "10"
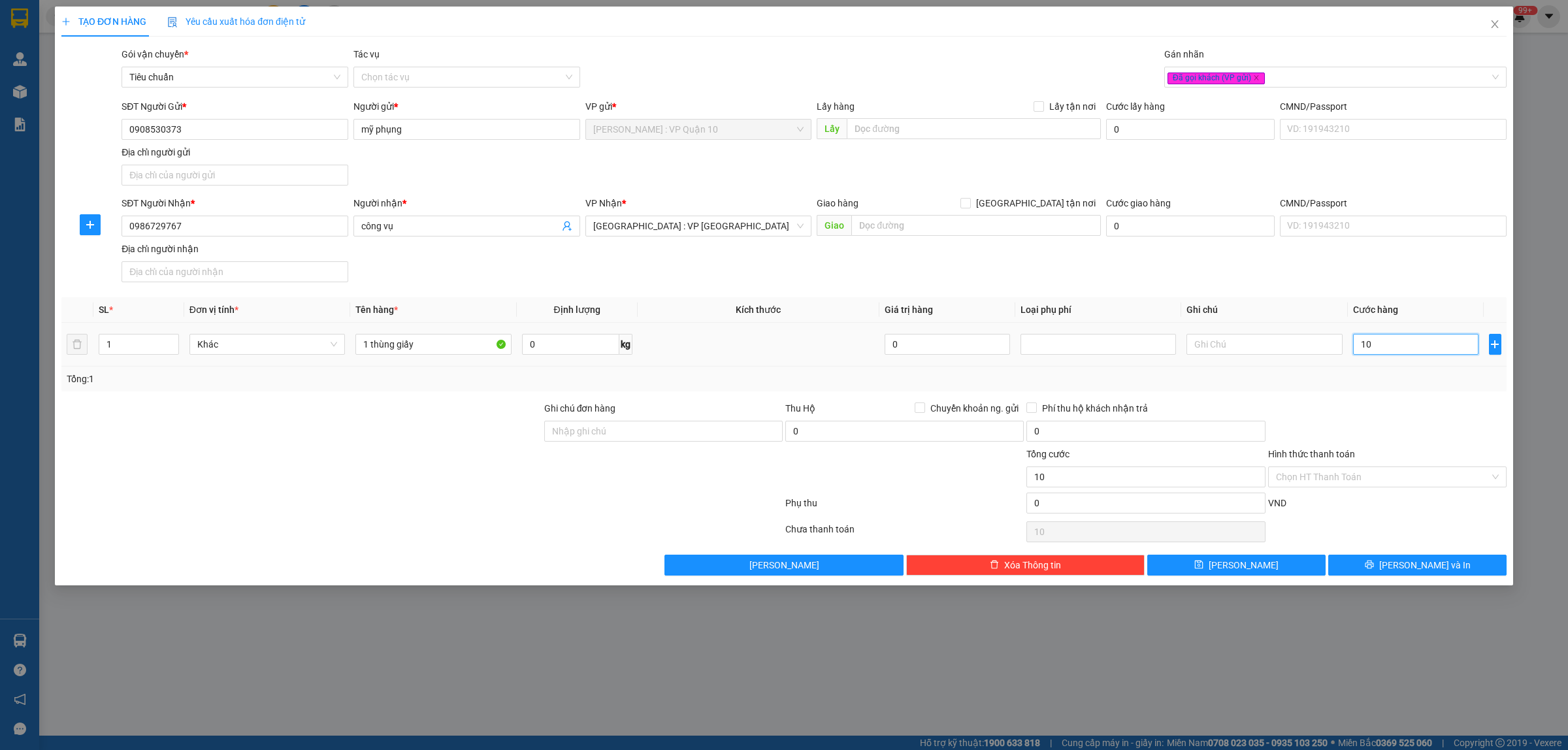
type input "110"
type input "1.100"
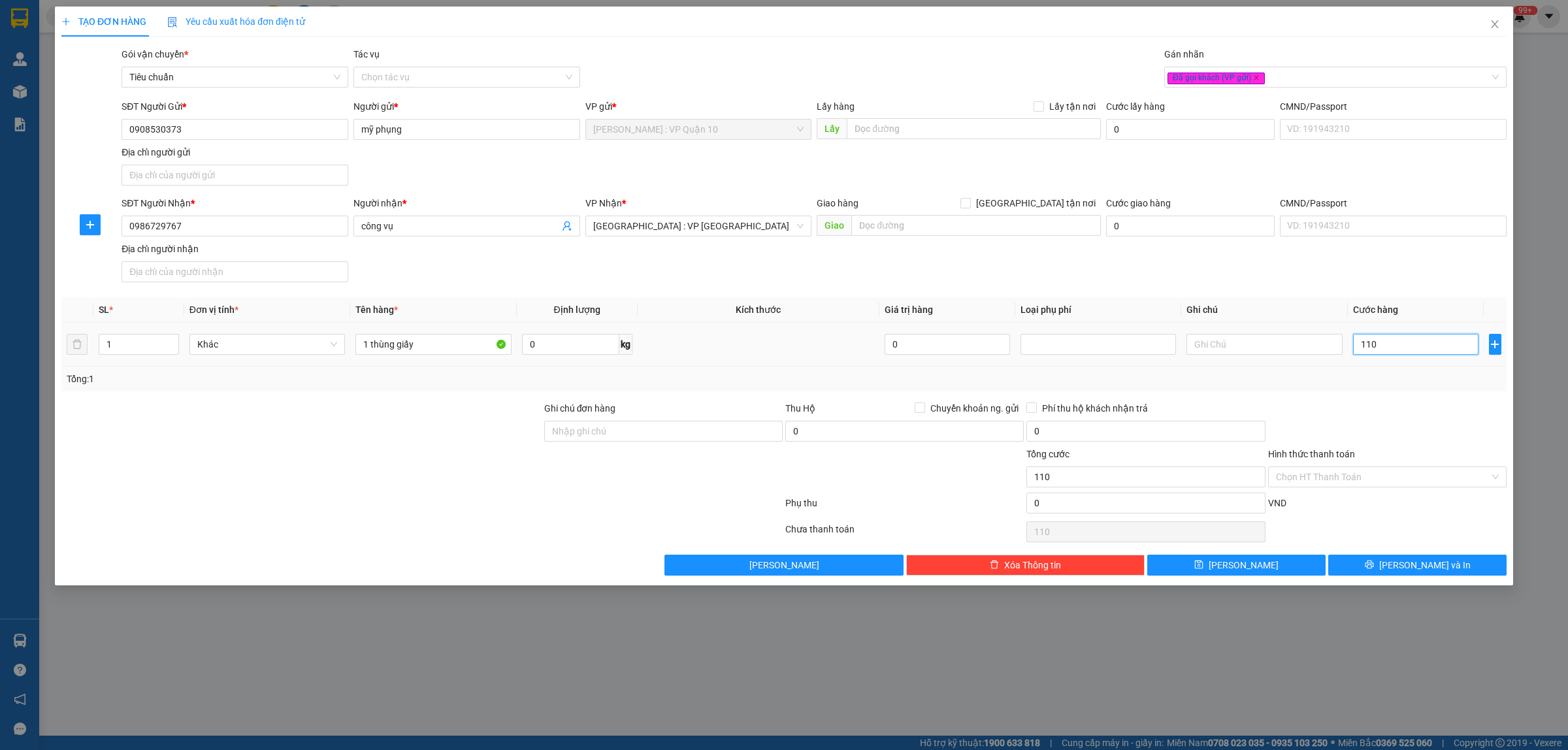
type input "1.100"
type input "11.000"
type input "110.000"
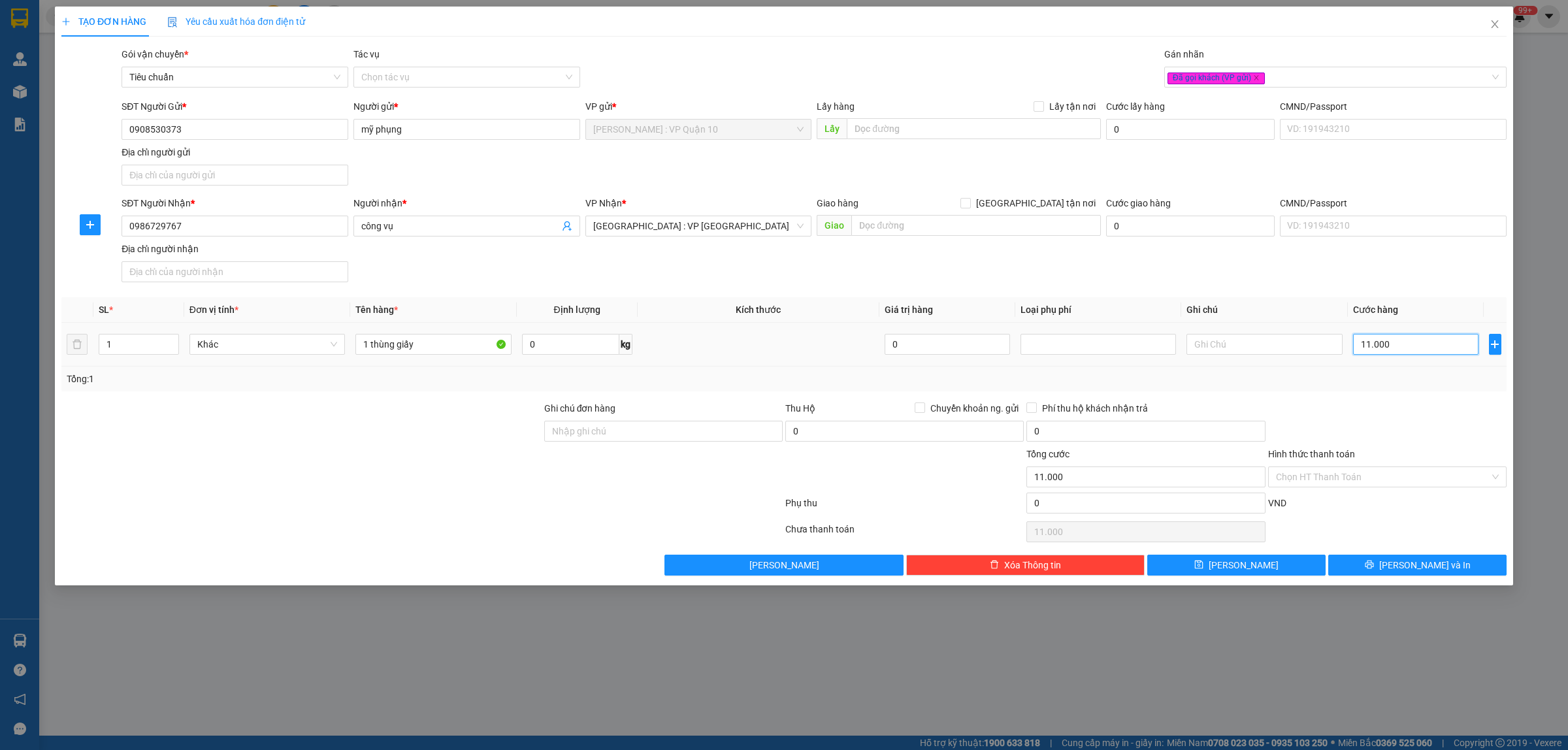
type input "110.000"
click at [1403, 557] on button "Lưu và In" at bounding box center [1417, 566] width 178 height 21
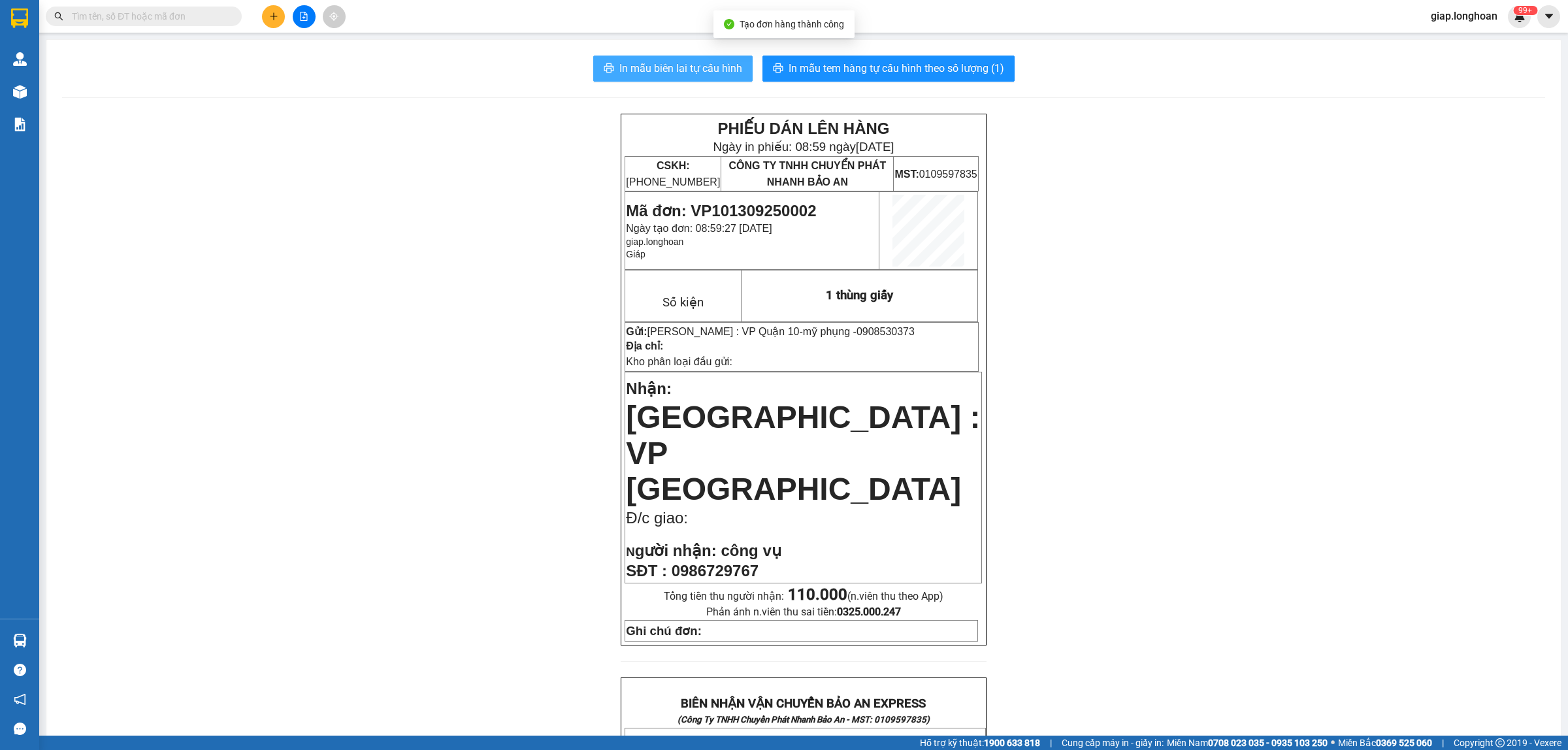
click at [674, 67] on span "In mẫu biên lai tự cấu hình" at bounding box center [680, 69] width 123 height 17
click at [882, 62] on span "In mẫu tem hàng tự cấu hình theo số lượng (1)" at bounding box center [896, 69] width 216 height 17
